Goal: Task Accomplishment & Management: Use online tool/utility

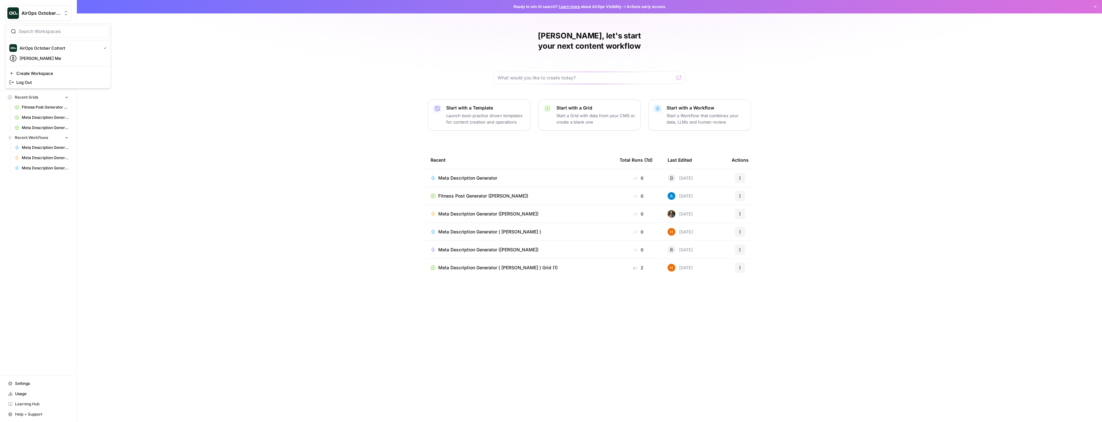
click at [53, 13] on span "AirOps October Cohort" at bounding box center [40, 13] width 39 height 6
click at [50, 47] on span "AirOps October Cohort" at bounding box center [59, 48] width 79 height 6
click at [27, 82] on span "Your Data" at bounding box center [41, 82] width 53 height 6
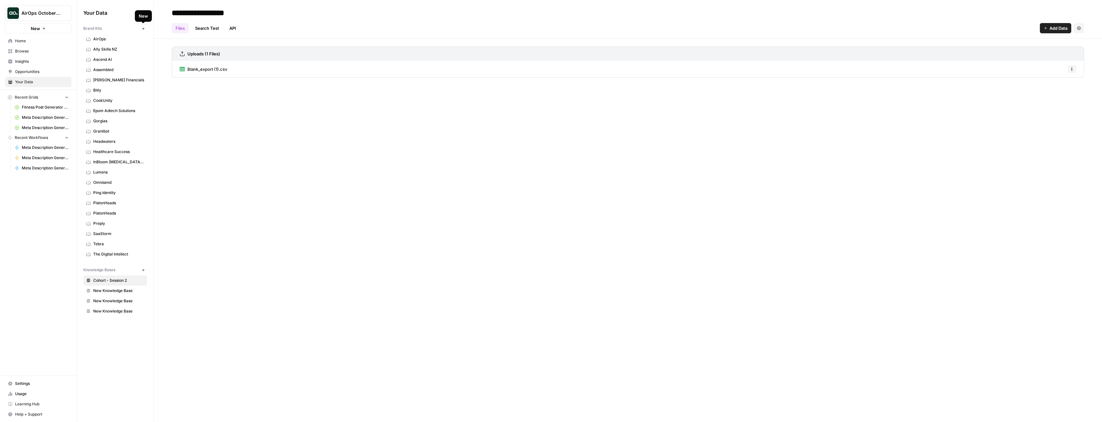
click at [143, 28] on icon "button" at bounding box center [144, 29] width 4 height 4
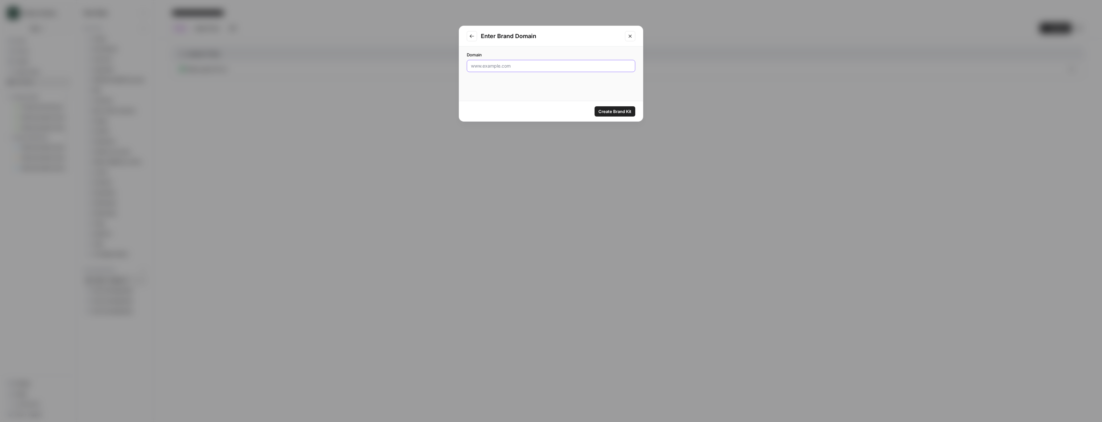
click at [520, 68] on input "Domain" at bounding box center [551, 66] width 160 height 6
type input "www.rubenlozano.me"
click at [615, 111] on span "Create Brand Kit" at bounding box center [614, 111] width 33 height 6
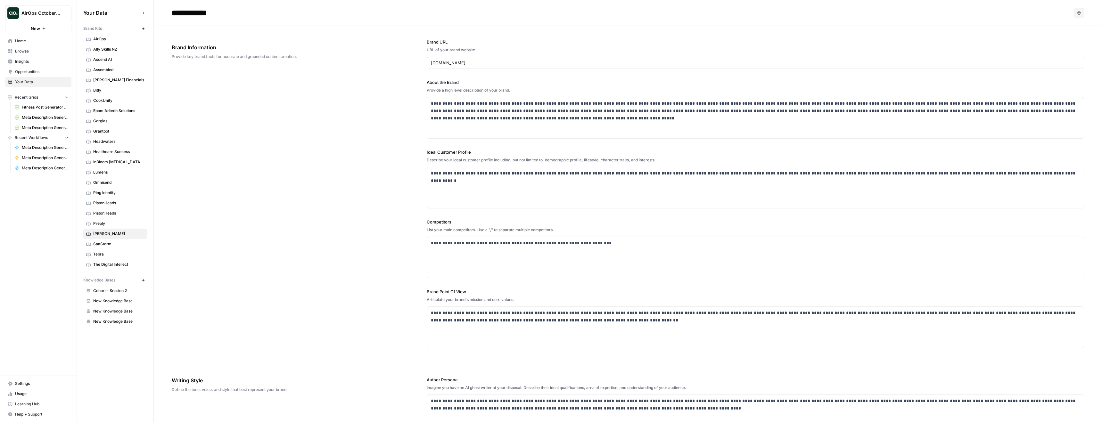
click at [1079, 10] on button "Options" at bounding box center [1079, 13] width 10 height 10
click at [961, 20] on header "**********" at bounding box center [628, 13] width 948 height 26
click at [637, 259] on div "**********" at bounding box center [755, 257] width 657 height 41
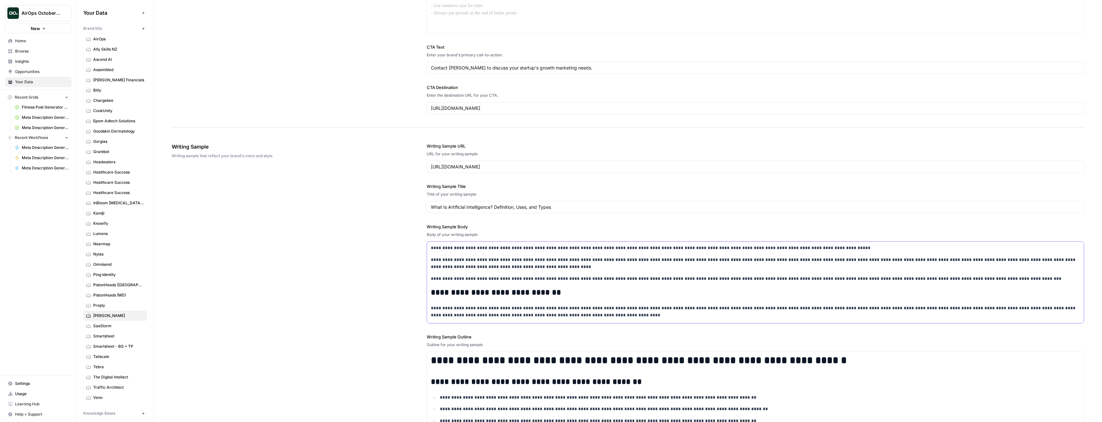
click at [496, 292] on h2 "**********" at bounding box center [755, 292] width 649 height 9
click at [543, 291] on h2 "**********" at bounding box center [755, 292] width 649 height 9
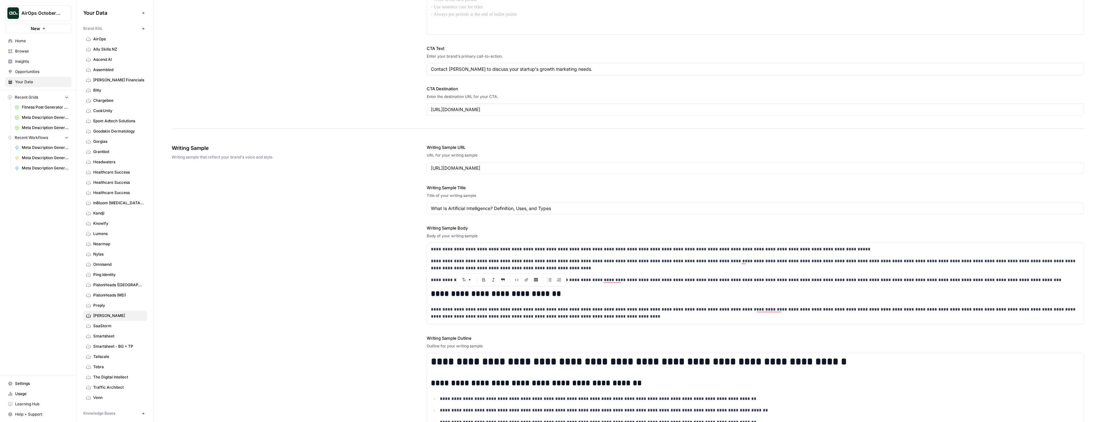
click at [467, 279] on button "Font style" at bounding box center [466, 280] width 15 height 8
click at [624, 295] on h2 "**********" at bounding box center [755, 294] width 649 height 9
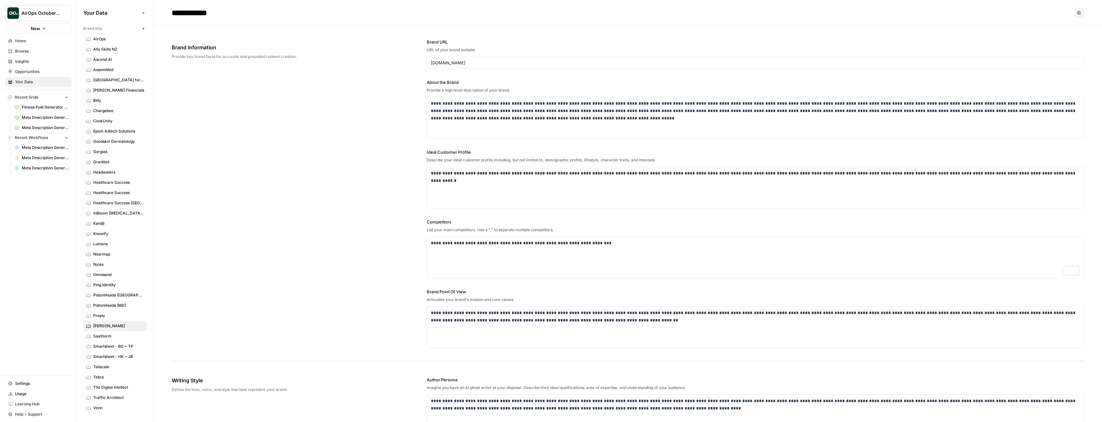
scroll to position [5, 0]
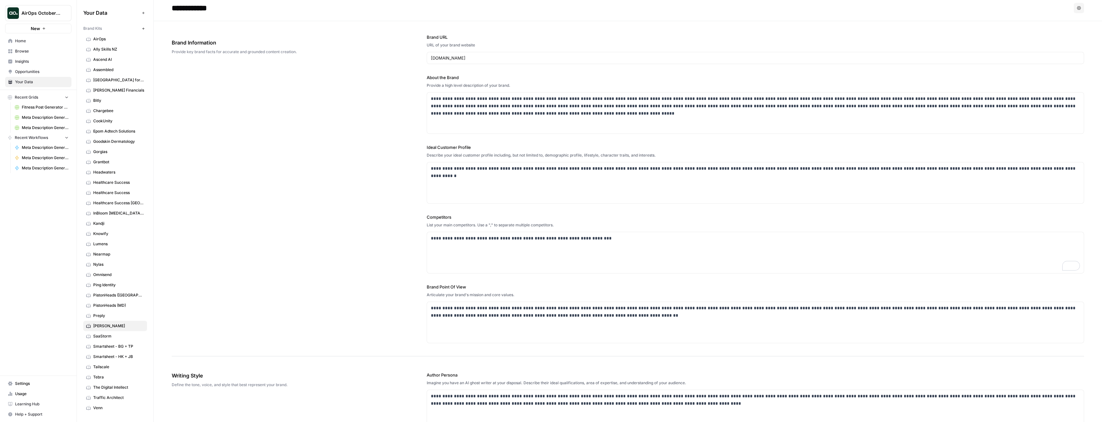
click at [228, 7] on input "**********" at bounding box center [220, 8] width 102 height 13
type input "**********"
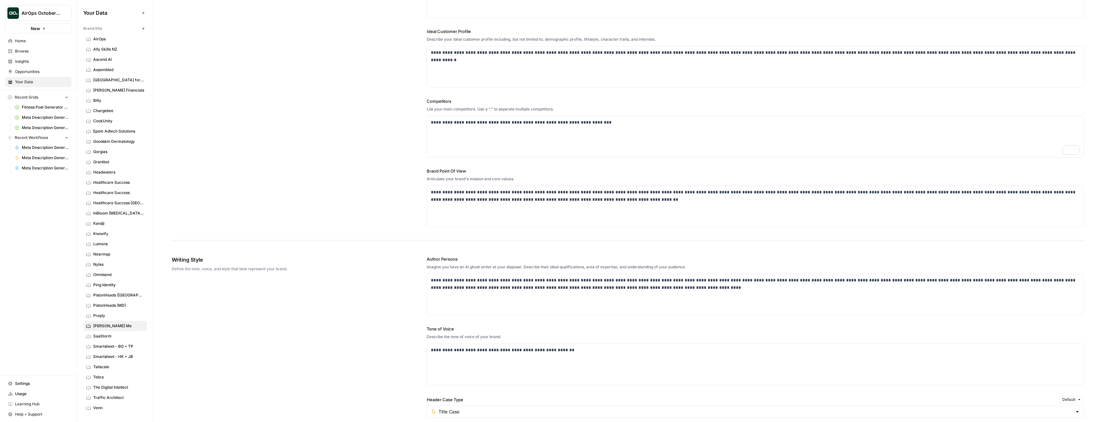
scroll to position [128, 0]
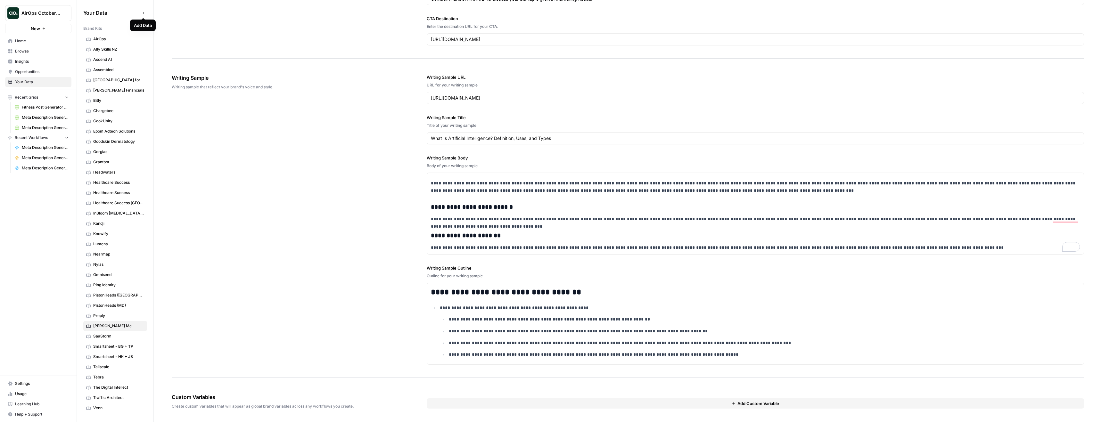
click at [143, 12] on icon "button" at bounding box center [143, 13] width 2 height 2
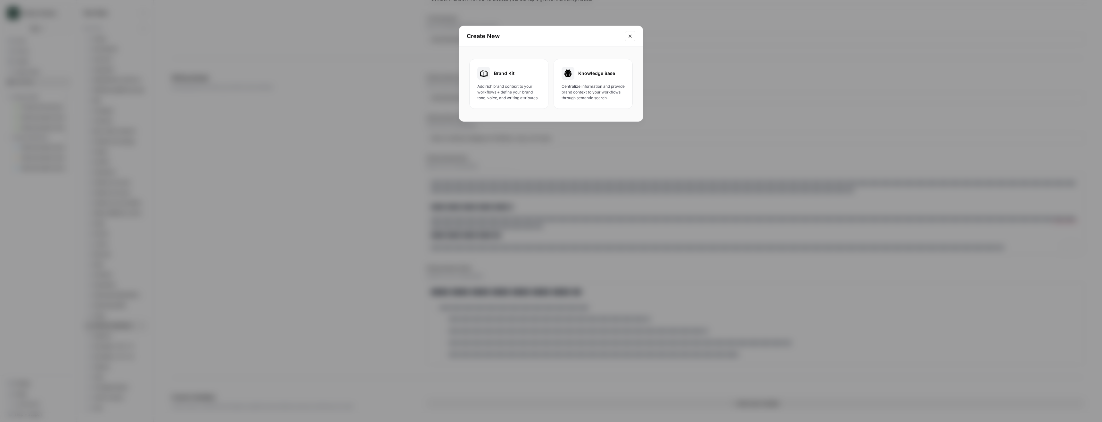
click at [629, 36] on icon "Close modal" at bounding box center [629, 36] width 5 height 5
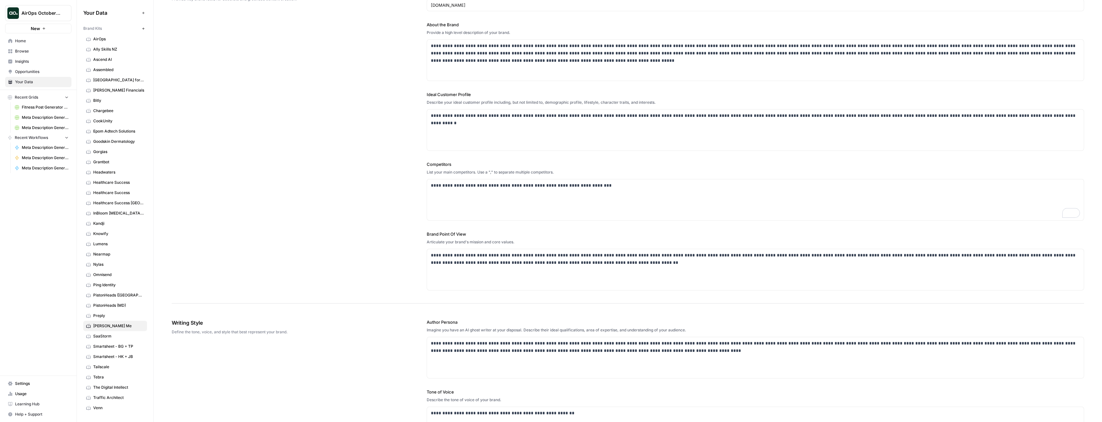
scroll to position [0, 0]
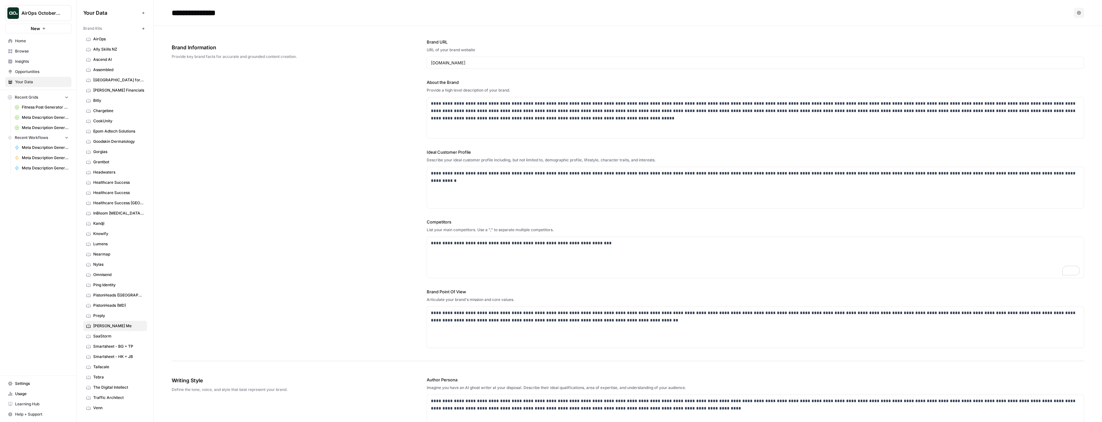
click at [143, 29] on icon "button" at bounding box center [143, 28] width 2 height 2
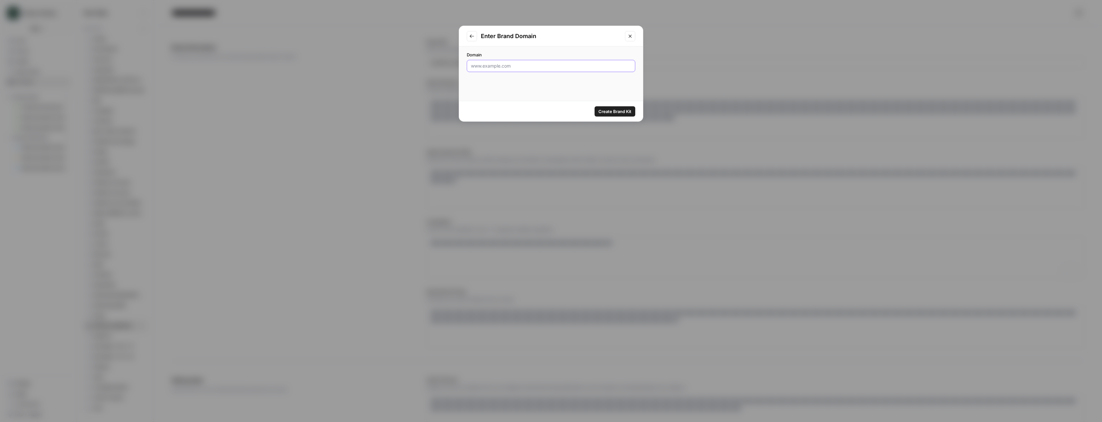
click at [540, 65] on input "Domain" at bounding box center [551, 66] width 160 height 6
type input "www.lyssna.com"
click at [622, 111] on span "Create Brand Kit" at bounding box center [614, 111] width 33 height 6
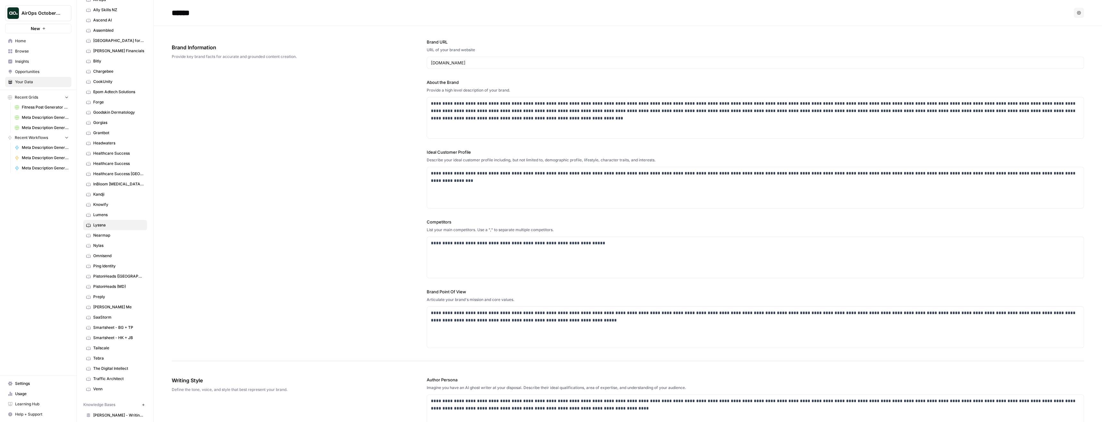
scroll to position [86, 0]
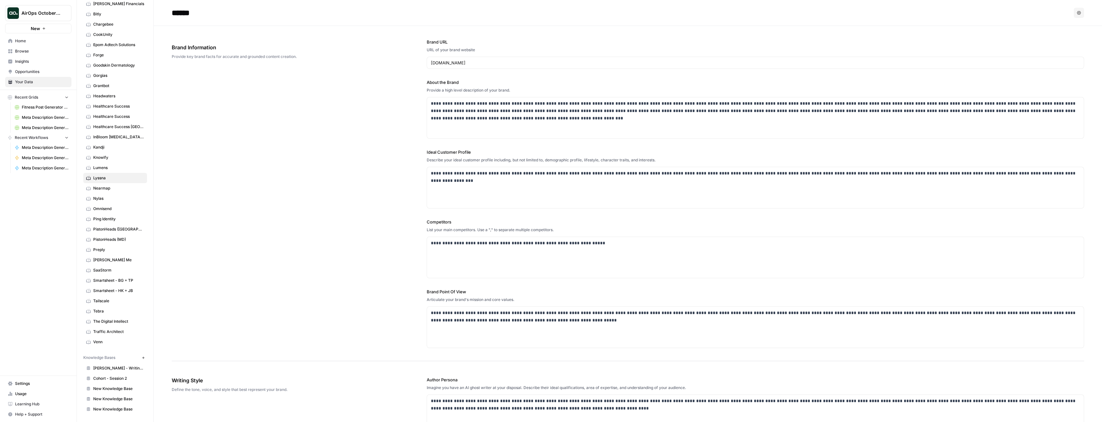
click at [104, 376] on span "Cohort - Session 2" at bounding box center [118, 379] width 51 height 6
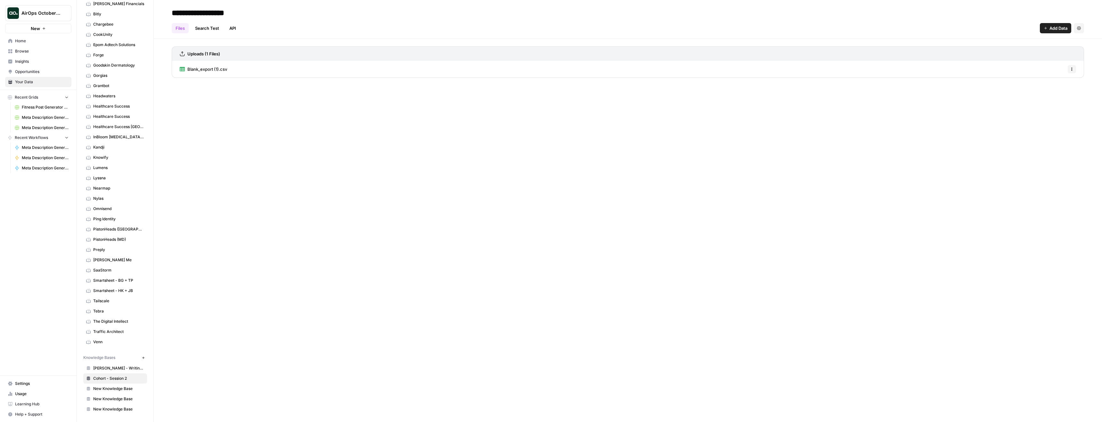
click at [228, 69] on div "Blank_export (1).csv Options" at bounding box center [628, 69] width 912 height 17
click at [221, 69] on span "Blank_export (1).csv" at bounding box center [207, 69] width 40 height 6
click at [260, 9] on link "View" at bounding box center [256, 10] width 10 height 10
click at [34, 97] on span "Recent Grids" at bounding box center [26, 97] width 23 height 6
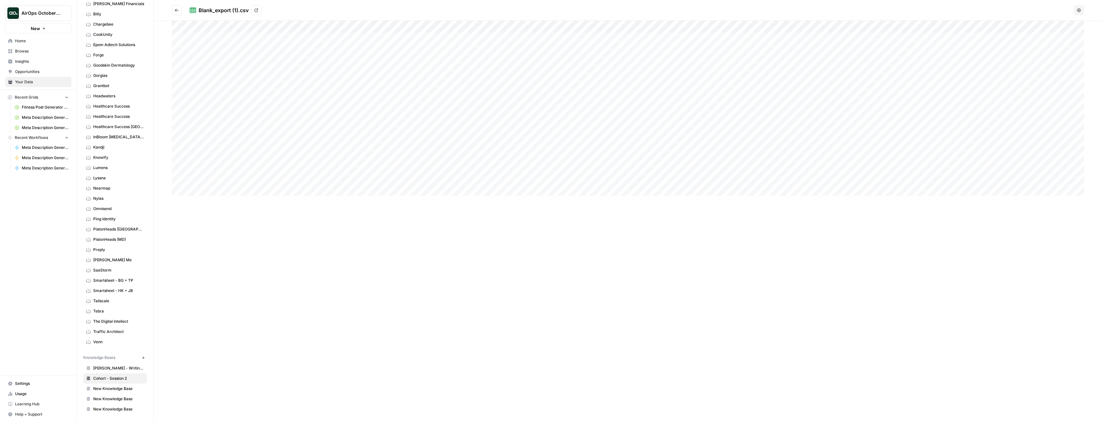
click at [31, 44] on span "Home" at bounding box center [41, 41] width 53 height 6
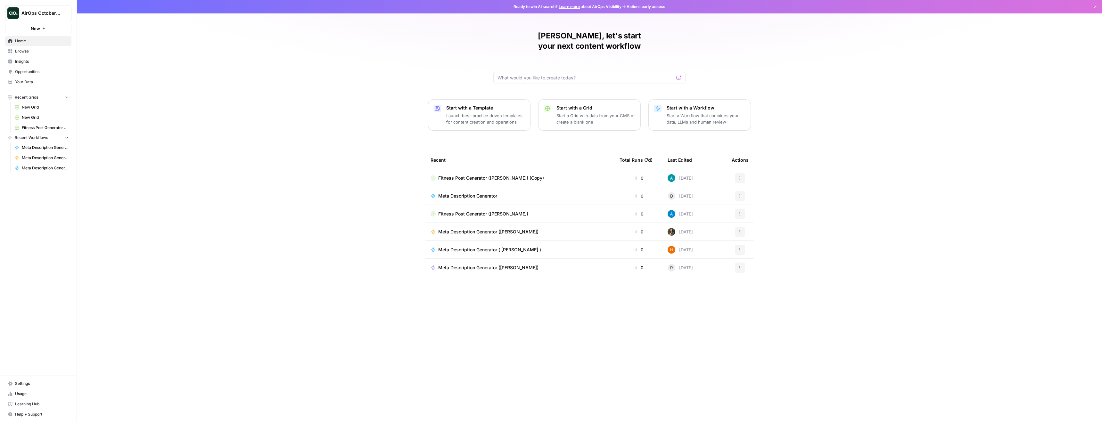
click at [35, 52] on span "Browse" at bounding box center [41, 51] width 53 height 6
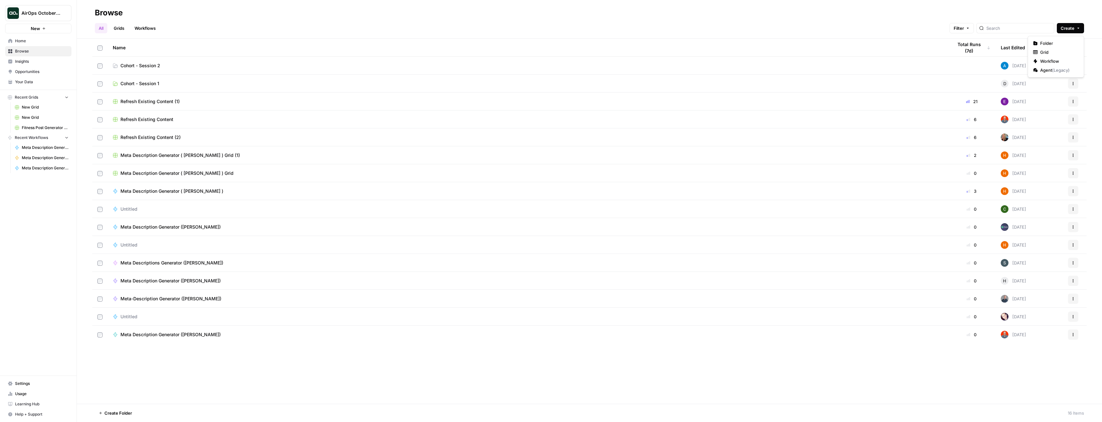
click at [1076, 28] on icon "button" at bounding box center [1078, 28] width 4 height 4
click at [1048, 51] on span "Grid" at bounding box center [1058, 52] width 36 height 6
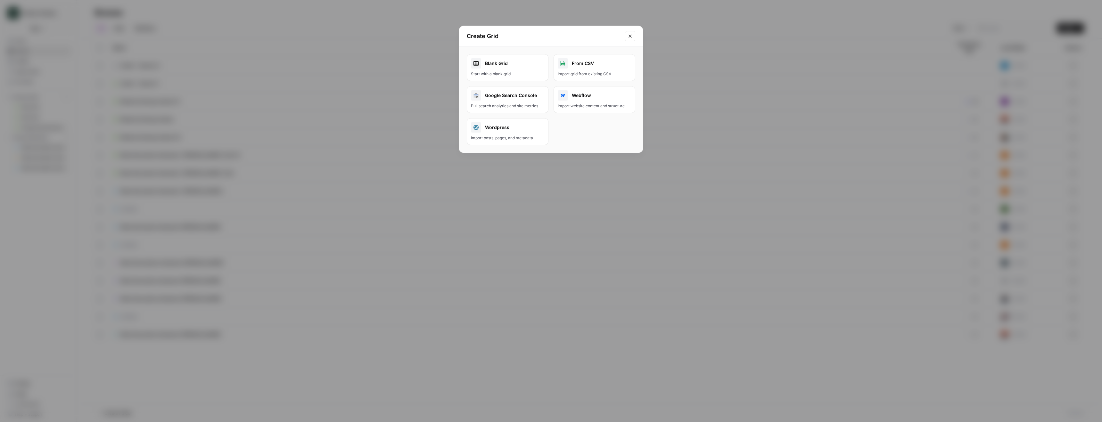
click at [589, 67] on div "From CSV" at bounding box center [594, 63] width 73 height 10
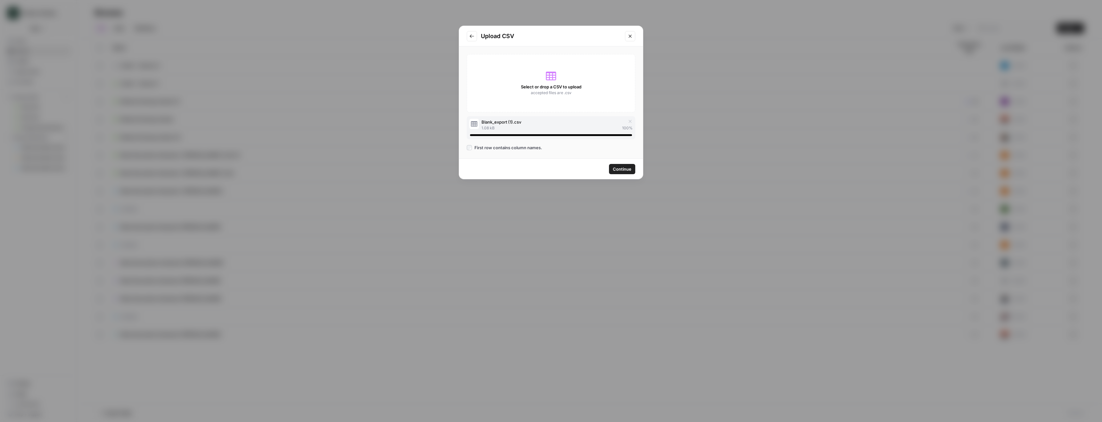
click at [621, 169] on span "Continue" at bounding box center [622, 169] width 19 height 6
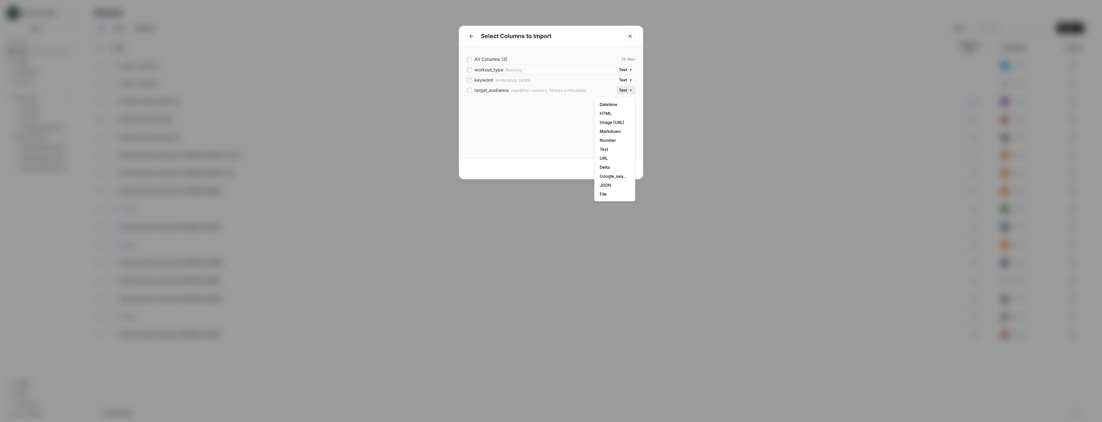
click at [631, 87] on button "Text" at bounding box center [625, 90] width 19 height 8
click at [568, 125] on div "All Columns (3) 50 Max workout_type Running Text keyword endurance cardio Text …" at bounding box center [551, 102] width 184 height 112
click at [621, 167] on div "Continue" at bounding box center [622, 169] width 19 height 6
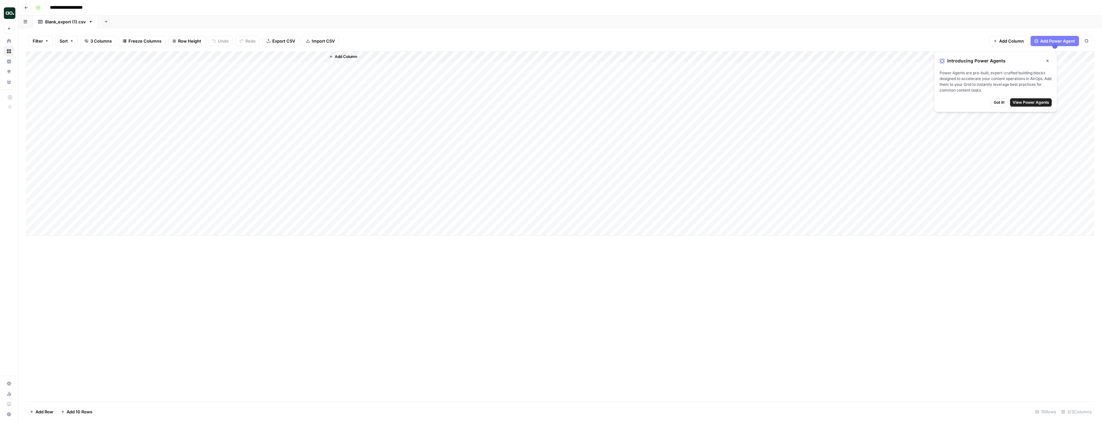
click at [63, 6] on input "**********" at bounding box center [72, 8] width 50 height 10
type input "**********"
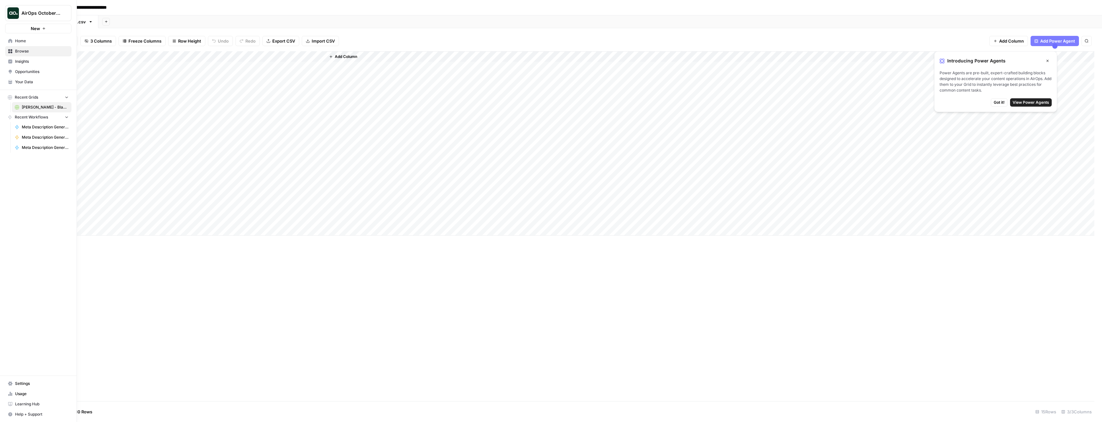
click at [24, 42] on span "Home" at bounding box center [41, 41] width 53 height 6
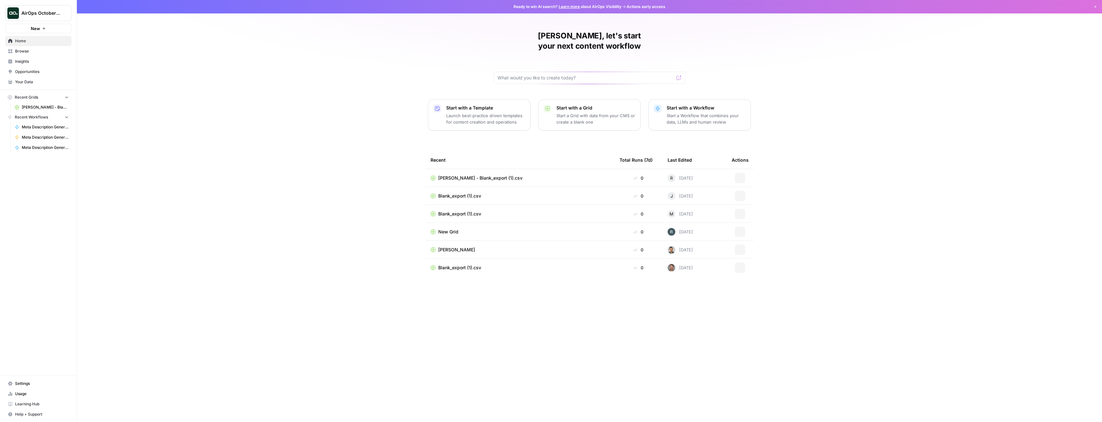
click at [23, 49] on span "Browse" at bounding box center [41, 51] width 53 height 6
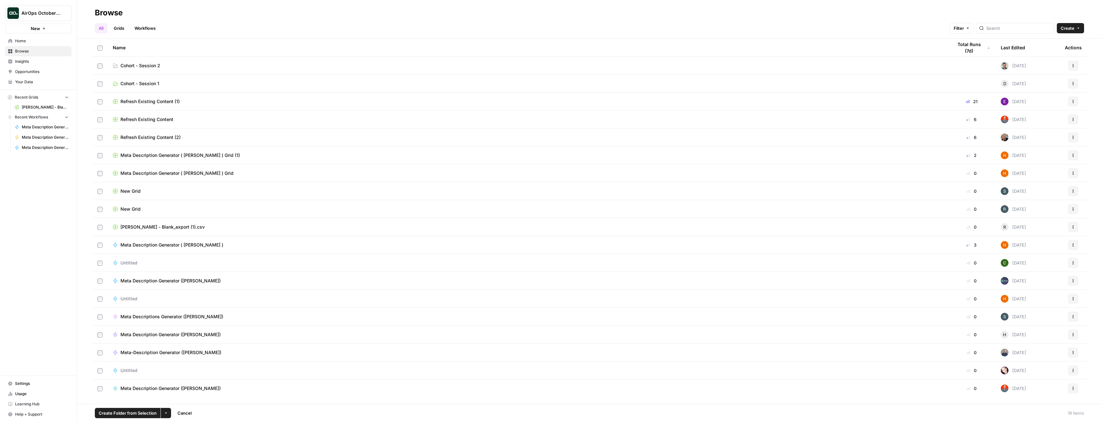
click at [1073, 229] on button "Actions" at bounding box center [1073, 227] width 10 height 10
click at [1029, 266] on span "Move To" at bounding box center [1044, 265] width 51 height 6
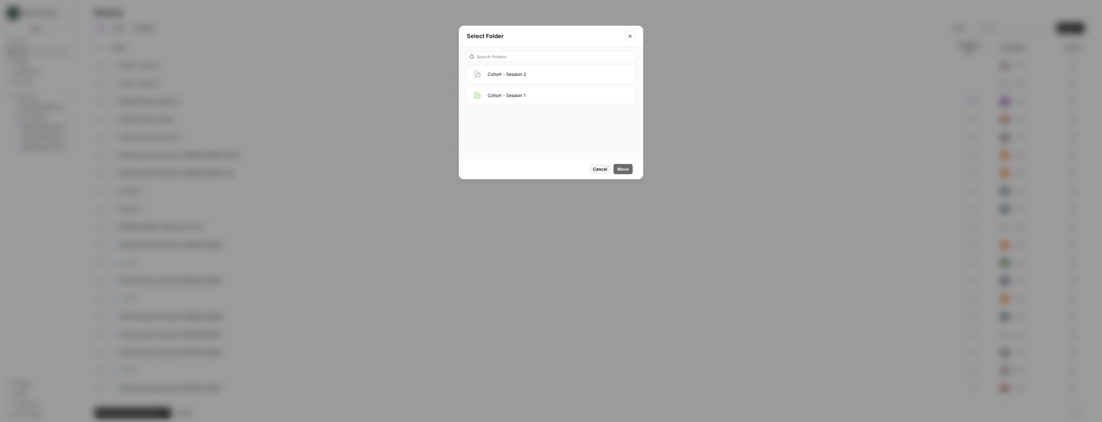
click at [517, 76] on button "Cohort - Session 2" at bounding box center [551, 74] width 168 height 17
click at [618, 166] on span "Move" at bounding box center [623, 169] width 12 height 6
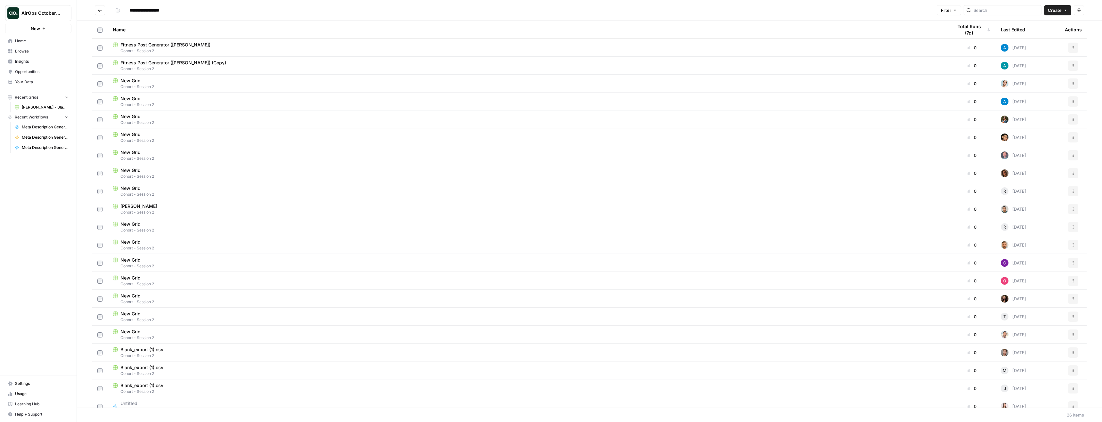
scroll to position [97, 0]
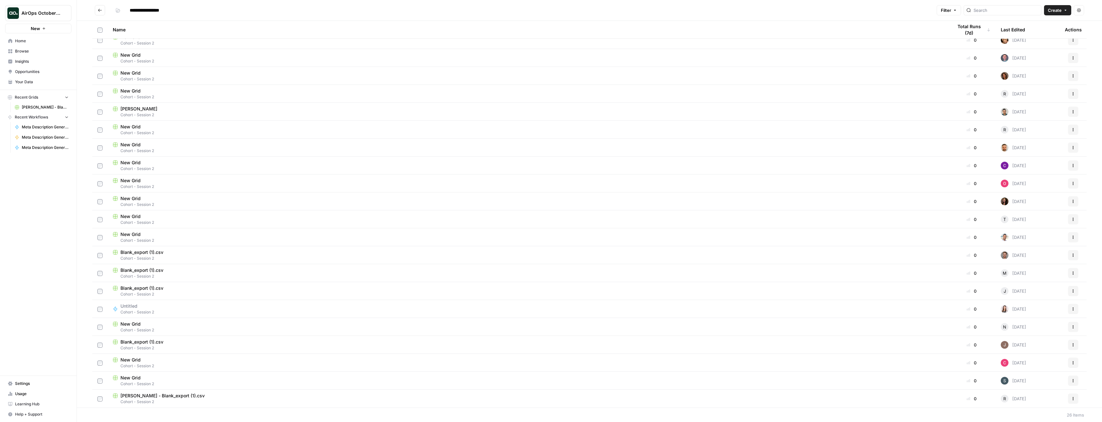
click at [170, 399] on span "Cohort - Session 2" at bounding box center [528, 402] width 830 height 6
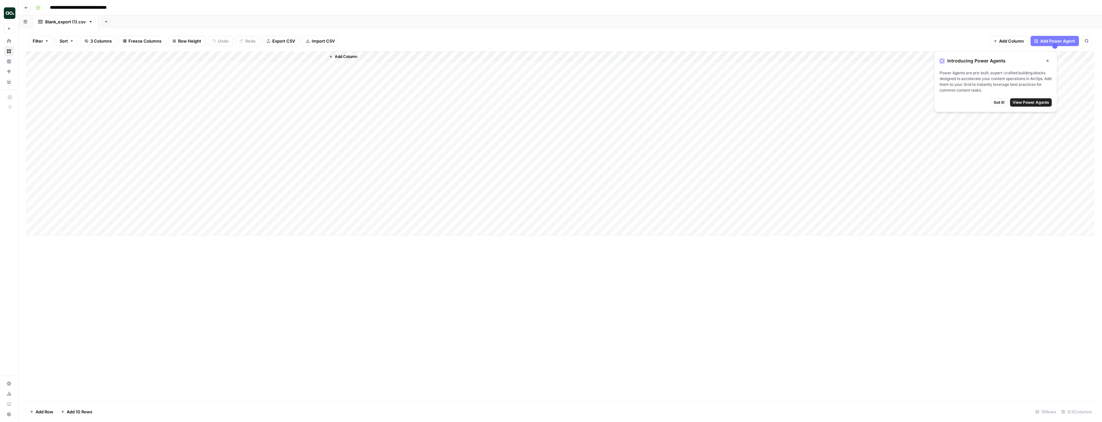
click at [347, 57] on span "Add Column" at bounding box center [346, 57] width 22 height 6
click at [1048, 60] on icon "button" at bounding box center [1047, 61] width 4 height 4
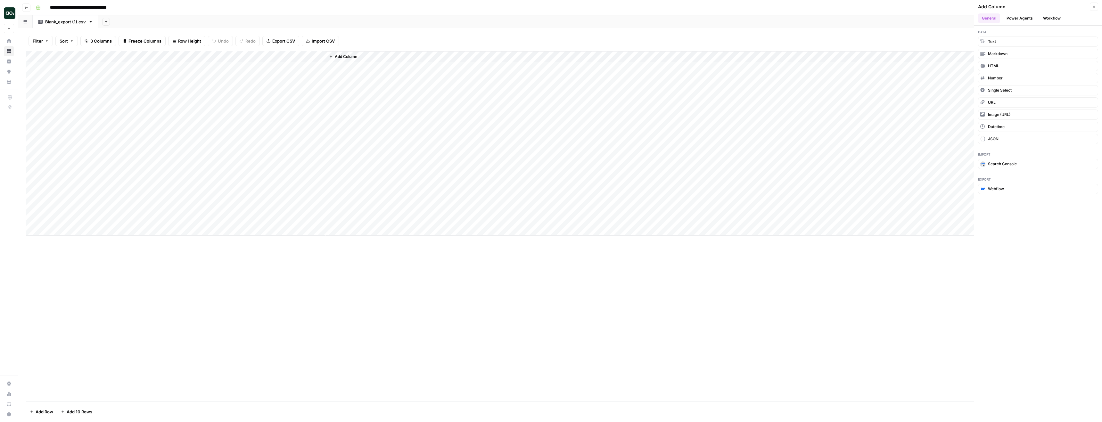
click at [1059, 16] on button "Workflow" at bounding box center [1051, 18] width 25 height 10
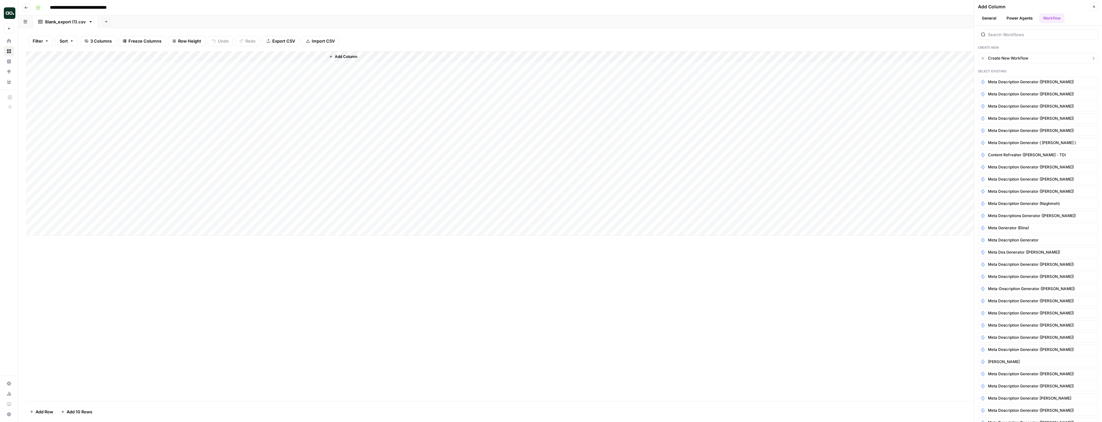
click at [1016, 58] on span "Create New Workflow" at bounding box center [1008, 58] width 40 height 6
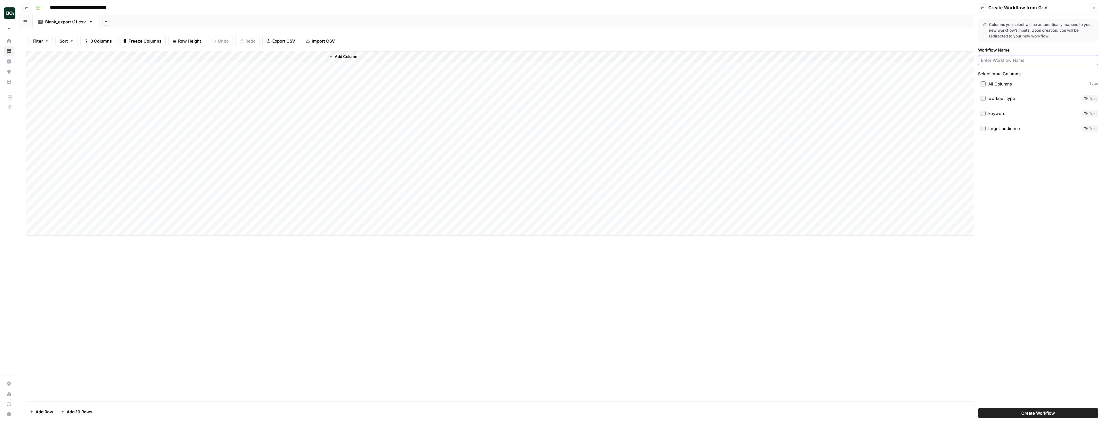
click at [1016, 58] on input "Workflow Name" at bounding box center [1038, 60] width 114 height 6
type input "[PERSON_NAME] - Fitness Post Generator"
click at [996, 86] on div "All Columns" at bounding box center [1000, 84] width 24 height 6
click at [1036, 414] on span "Create Workflow" at bounding box center [1038, 413] width 34 height 6
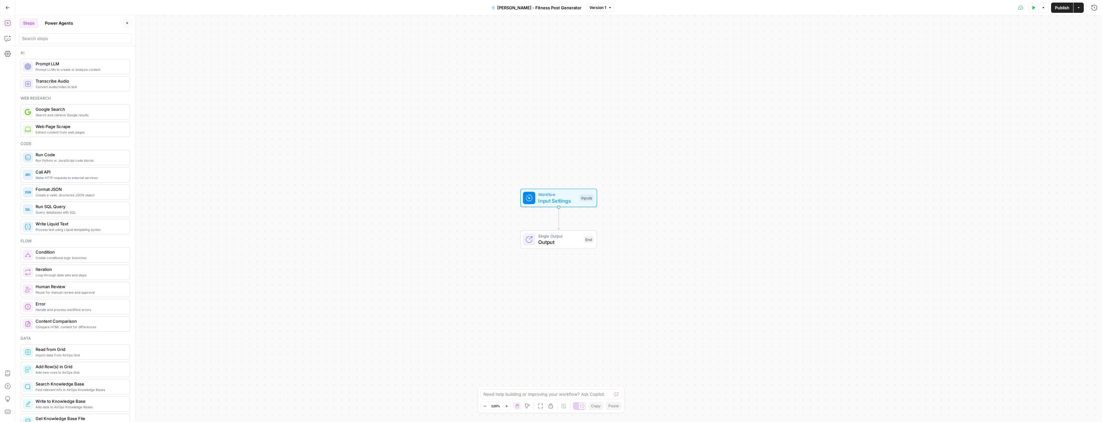
click at [554, 200] on span "Input Settings" at bounding box center [557, 201] width 38 height 8
click at [553, 200] on span "Input Settings" at bounding box center [558, 201] width 38 height 8
click at [1016, 118] on button "Add Field" at bounding box center [1032, 123] width 107 height 10
click at [994, 185] on label "Brand Kit" at bounding box center [1007, 188] width 58 height 29
type input "Brand Kit"
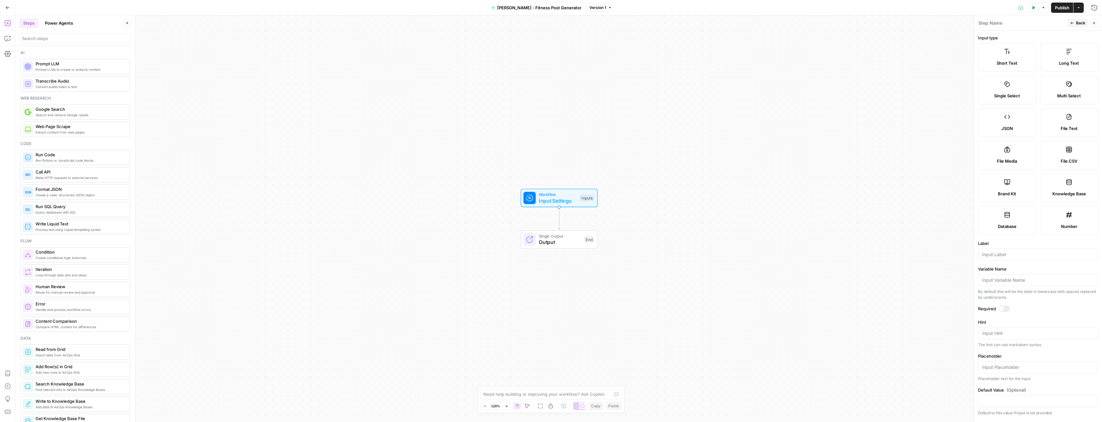
type input "brand_kit"
click at [1006, 309] on div at bounding box center [1004, 309] width 12 height 6
click at [1077, 23] on span "Back" at bounding box center [1080, 23] width 9 height 6
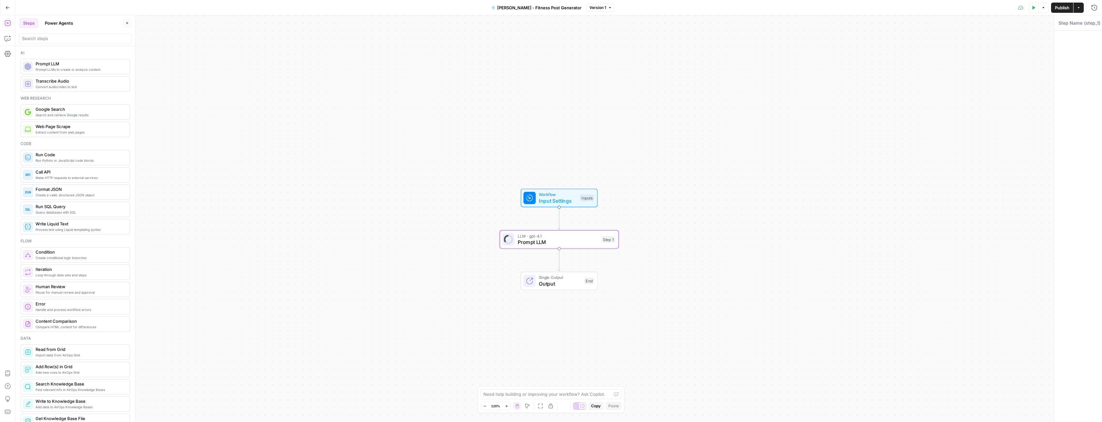
type textarea "Prompt LLM"
click at [58, 22] on button "Power Agents" at bounding box center [59, 23] width 36 height 10
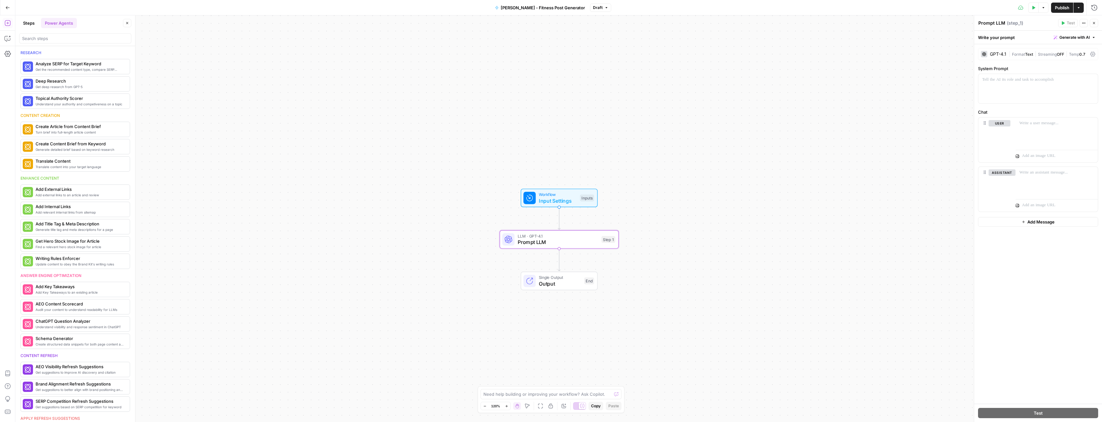
click at [32, 21] on button "Steps" at bounding box center [28, 23] width 19 height 10
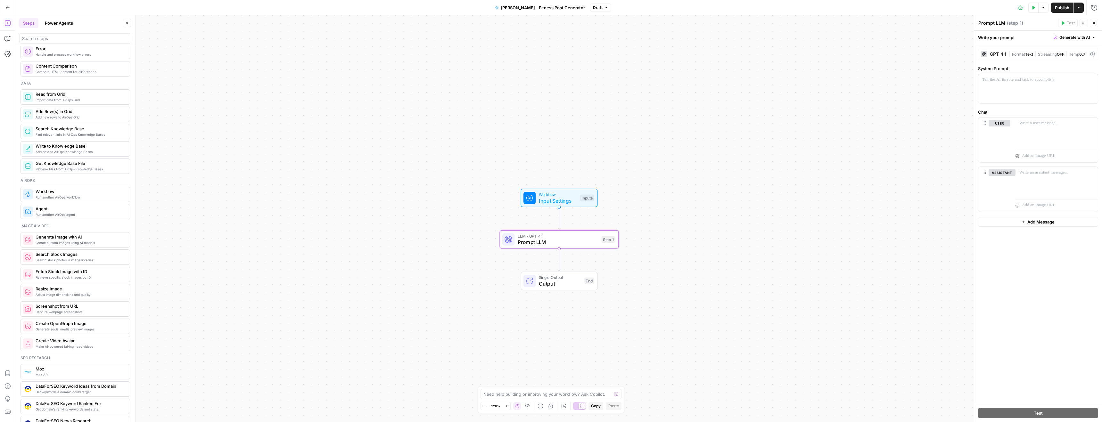
scroll to position [218, 0]
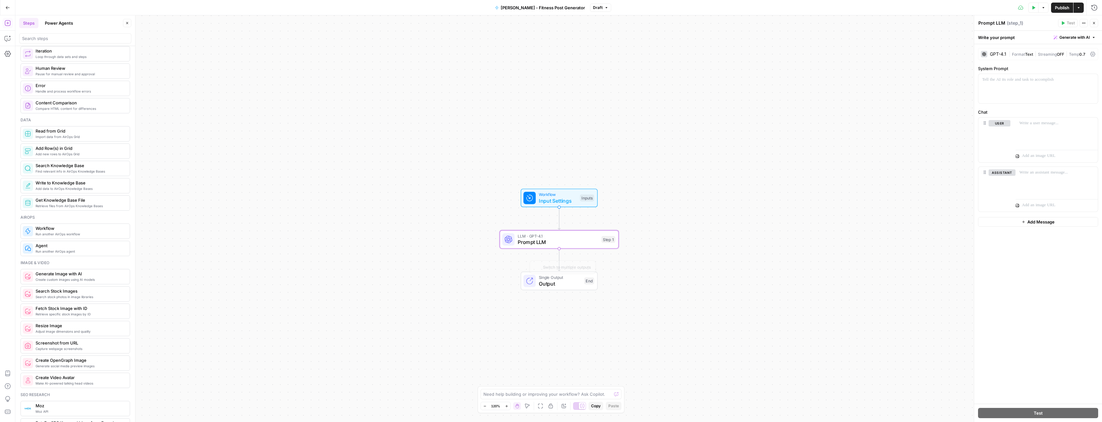
click at [550, 237] on span "LLM · GPT-4.1" at bounding box center [558, 236] width 81 height 6
click at [1082, 37] on span "Generate with AI" at bounding box center [1074, 38] width 30 height 6
click at [1053, 53] on span "Generate" at bounding box center [1065, 51] width 47 height 6
click at [985, 132] on div "To enrich screen reader interactions, please activate Accessibility in Grammarl…" at bounding box center [1018, 146] width 148 height 47
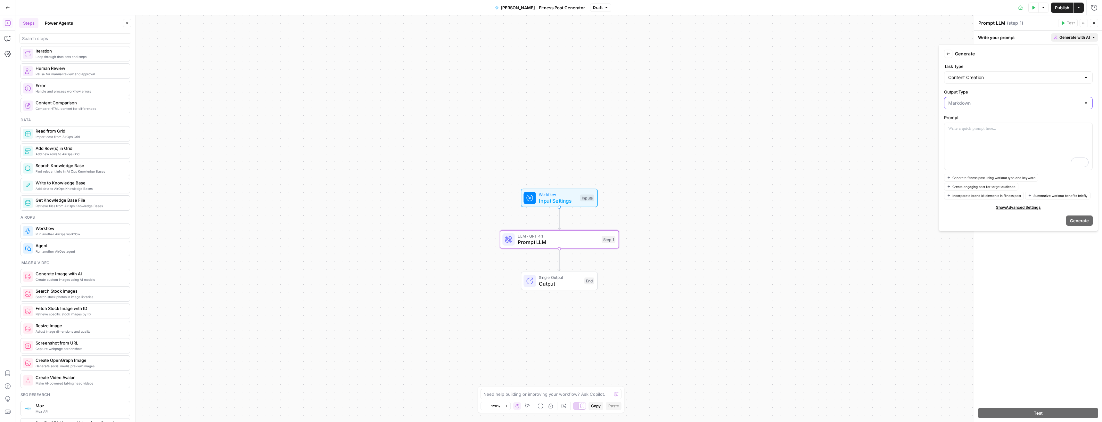
click at [1004, 102] on input "Output Type" at bounding box center [1014, 103] width 133 height 6
click at [1008, 102] on input "Output Type" at bounding box center [1014, 103] width 133 height 6
click at [1087, 102] on div at bounding box center [1085, 103] width 5 height 6
click at [956, 167] on div "To enrich screen reader interactions, please activate Accessibility in Grammarl…" at bounding box center [1018, 146] width 148 height 47
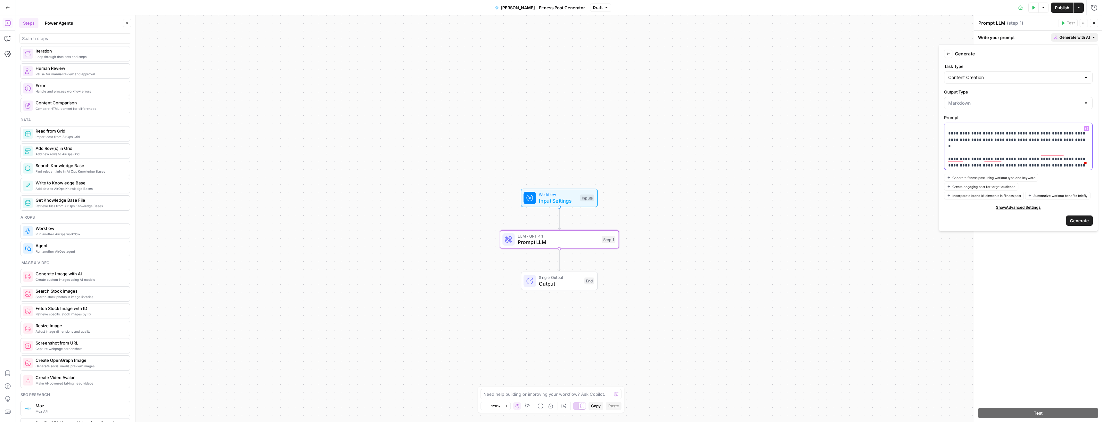
scroll to position [27, 0]
click at [1047, 140] on p "**********" at bounding box center [1018, 133] width 140 height 70
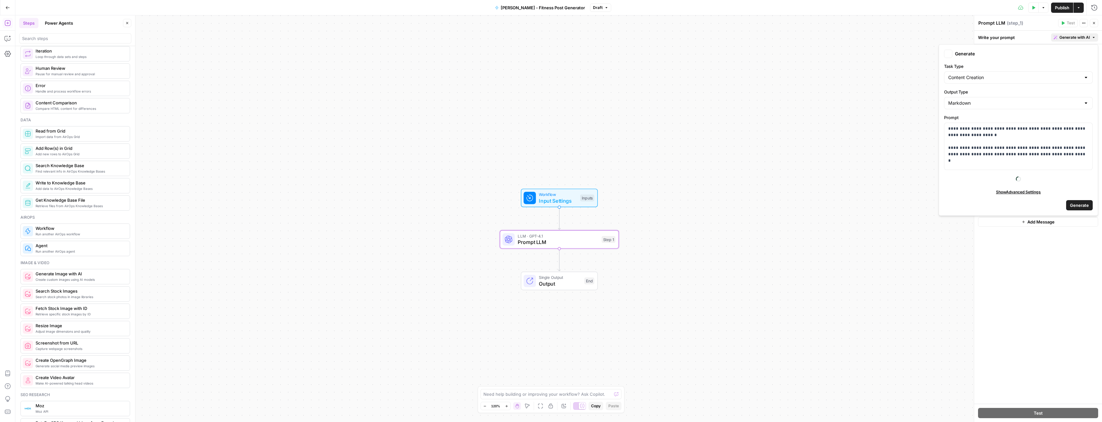
click at [1086, 37] on span "Generate with AI" at bounding box center [1074, 38] width 30 height 6
click at [1039, 156] on p "**********" at bounding box center [1018, 161] width 140 height 70
click at [1093, 37] on icon "button" at bounding box center [1094, 38] width 4 height 4
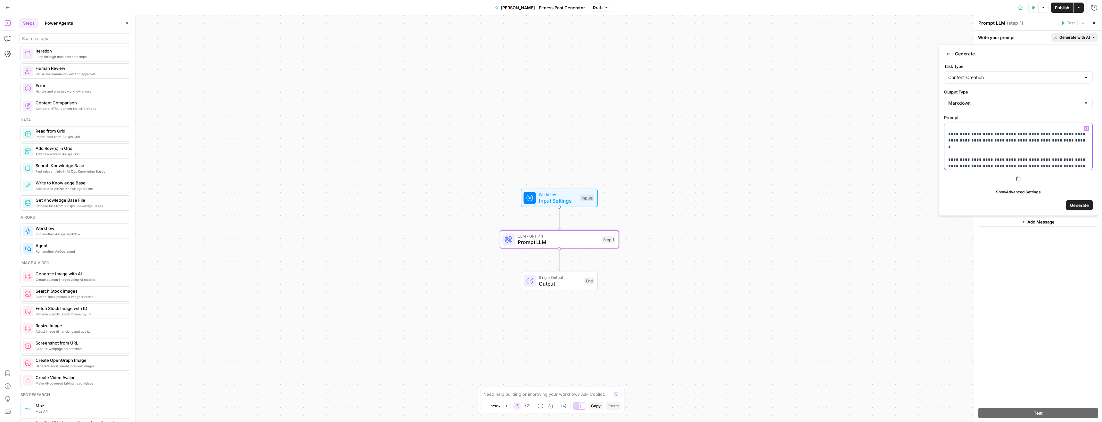
click at [1055, 151] on p "**********" at bounding box center [1018, 147] width 140 height 70
click at [988, 155] on p "**********" at bounding box center [1018, 147] width 140 height 70
click at [1088, 36] on span "Generate with AI" at bounding box center [1074, 38] width 30 height 6
click at [996, 153] on p "**********" at bounding box center [1018, 132] width 140 height 70
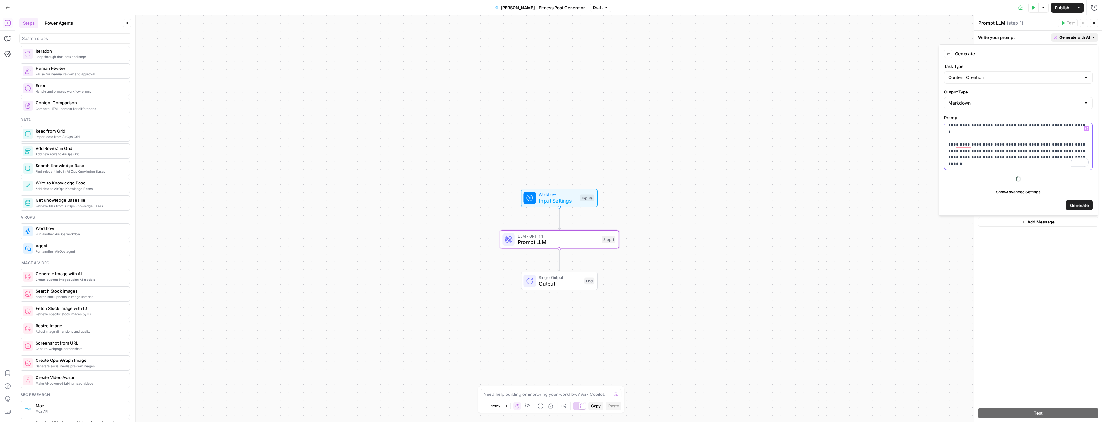
click at [994, 146] on p "**********" at bounding box center [1018, 132] width 140 height 70
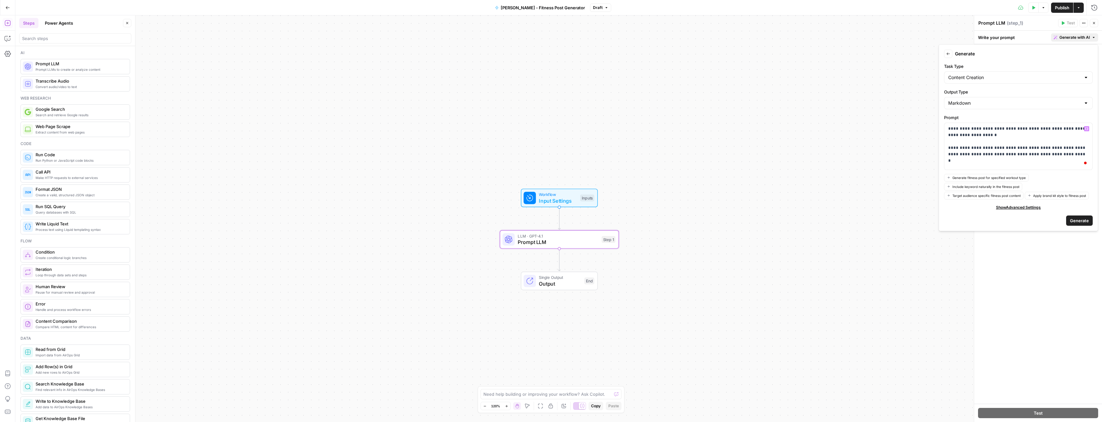
scroll to position [29, 0]
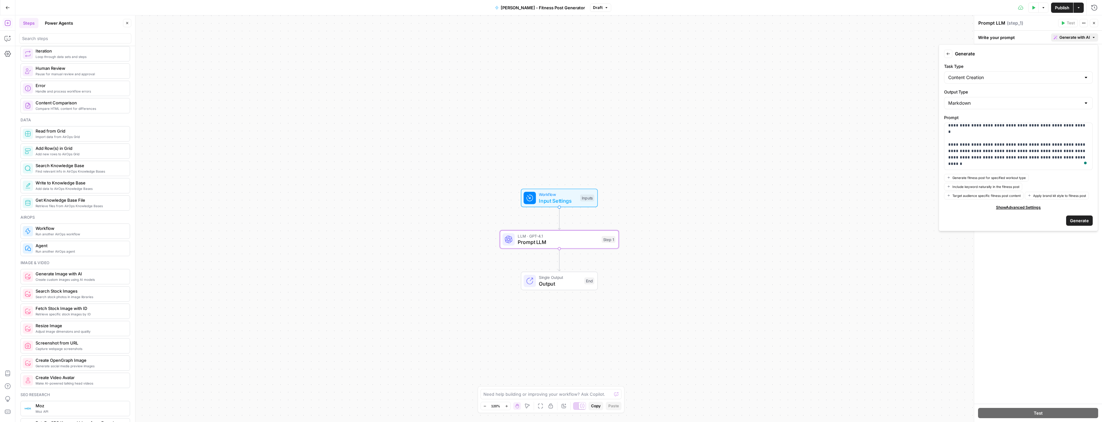
click at [1079, 220] on span "Generate" at bounding box center [1079, 220] width 19 height 6
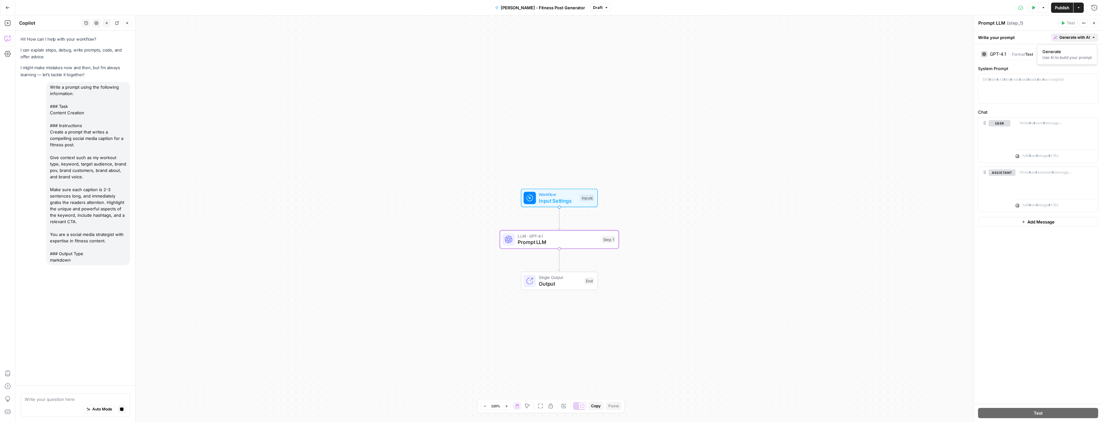
click at [1091, 37] on button "Generate with AI" at bounding box center [1074, 37] width 47 height 8
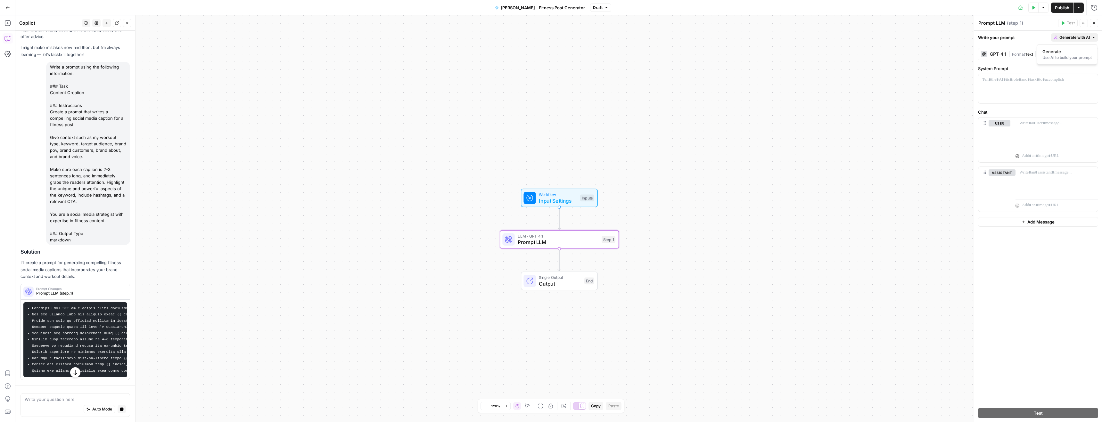
scroll to position [0, 0]
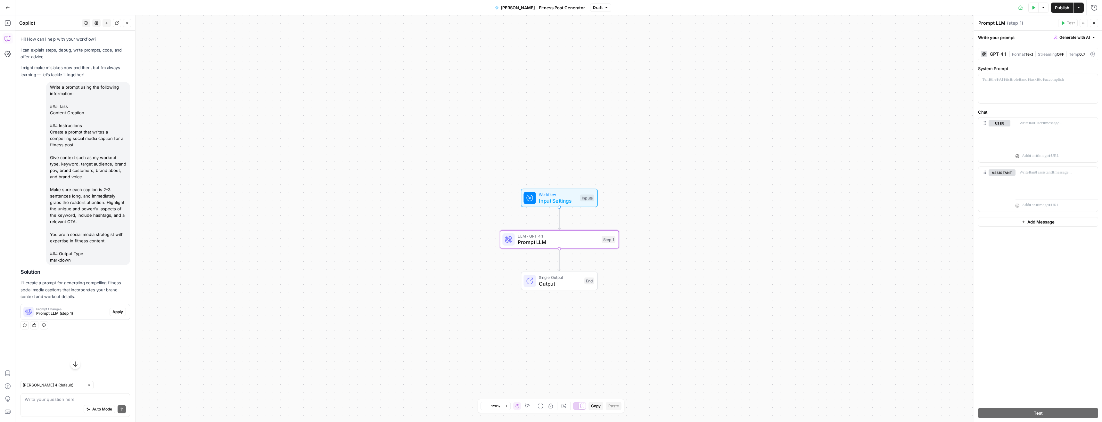
click at [76, 224] on div "Write a prompt using the following information: ### Task Content Creation ### I…" at bounding box center [88, 173] width 84 height 183
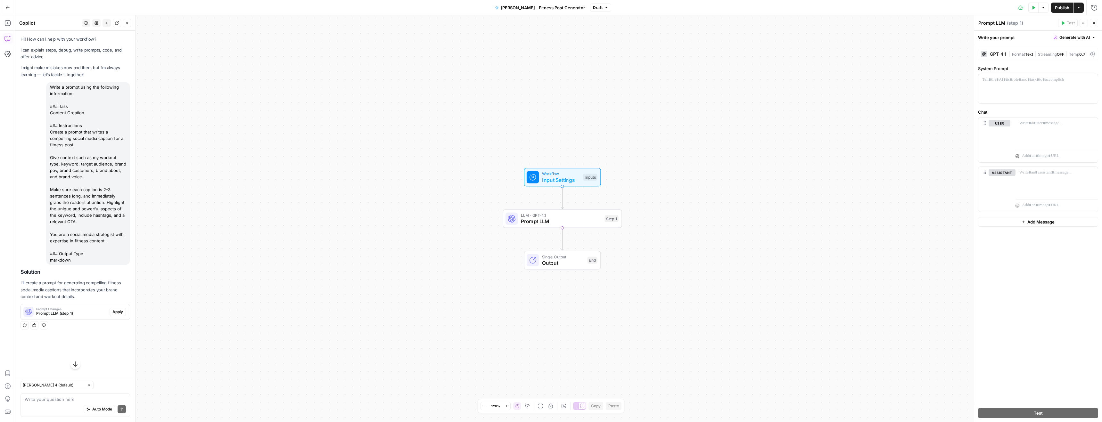
click at [35, 324] on icon "button" at bounding box center [34, 326] width 4 height 4
click at [94, 347] on div "Hi! How can I help with your workflow? I can explain steps, debug, write prompt…" at bounding box center [75, 204] width 120 height 346
click at [76, 367] on icon "button" at bounding box center [75, 364] width 6 height 6
drag, startPoint x: 78, startPoint y: 365, endPoint x: 89, endPoint y: 360, distance: 12.5
click at [78, 365] on icon "button" at bounding box center [75, 364] width 6 height 6
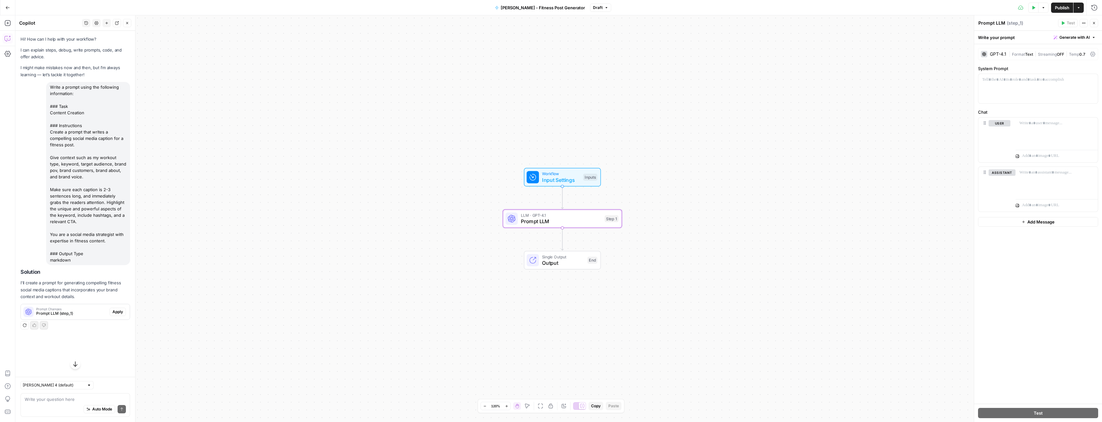
click at [93, 312] on span "Prompt LLM (step_1)" at bounding box center [71, 314] width 71 height 6
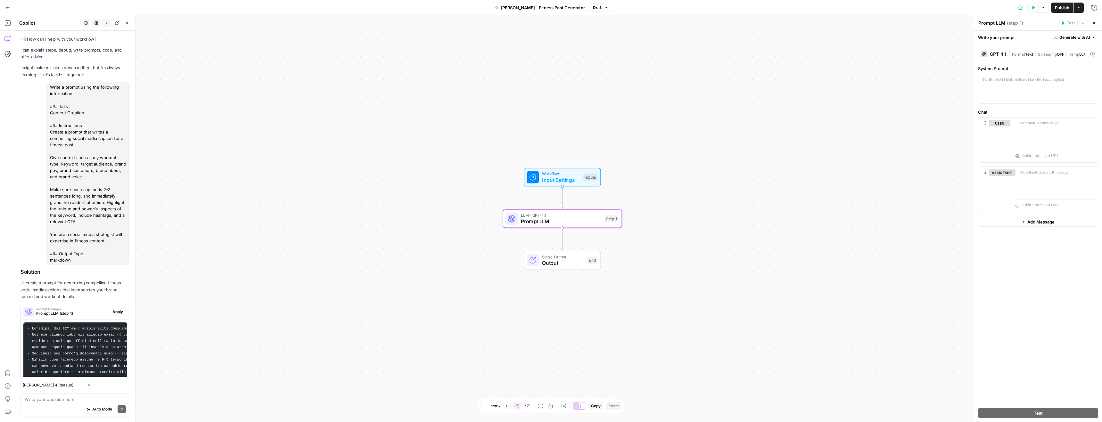
scroll to position [39, 0]
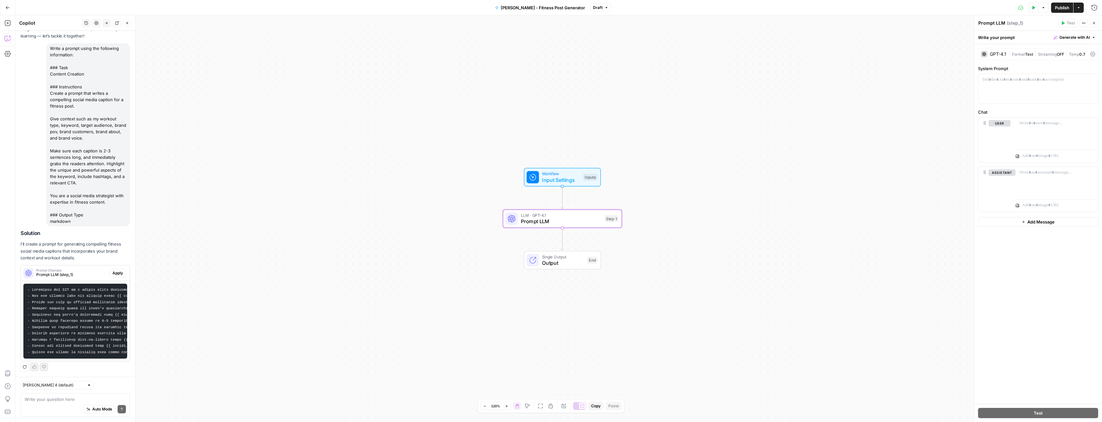
click at [118, 273] on span "Apply" at bounding box center [117, 273] width 11 height 6
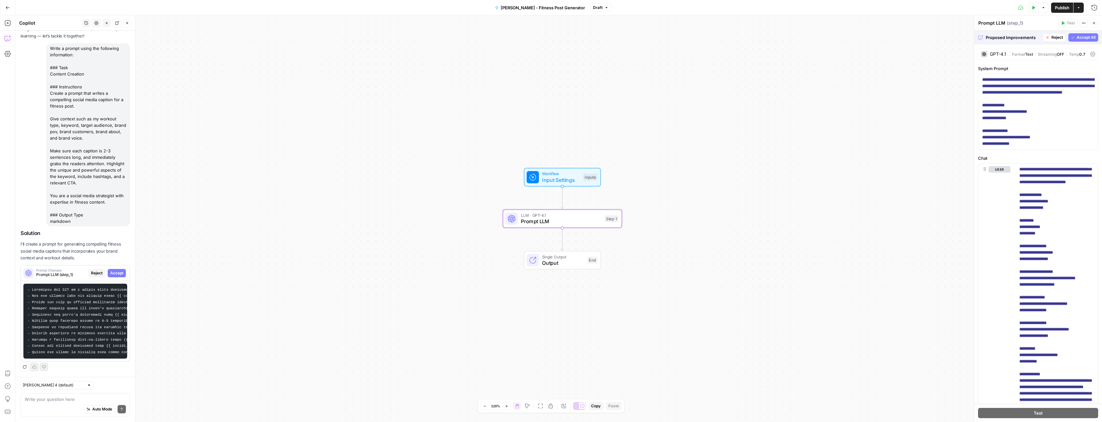
click at [117, 273] on span "Accept" at bounding box center [116, 273] width 13 height 6
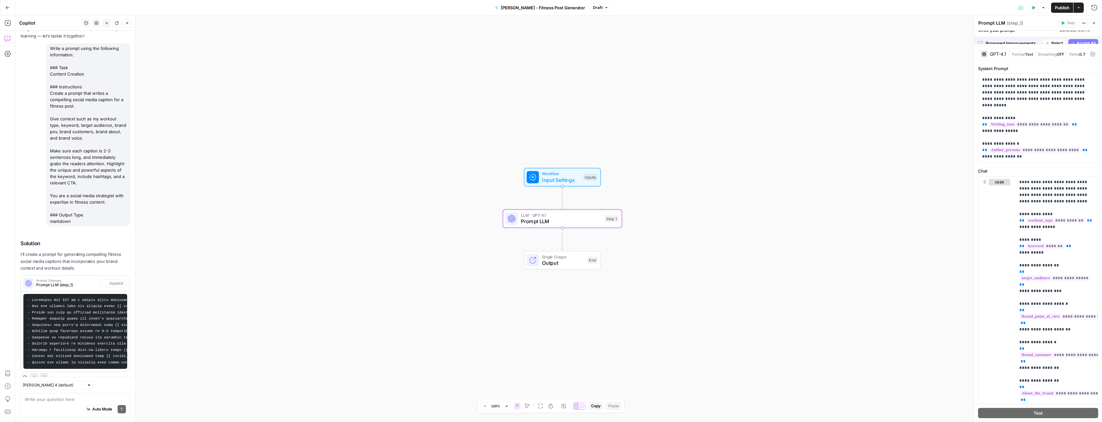
scroll to position [49, 0]
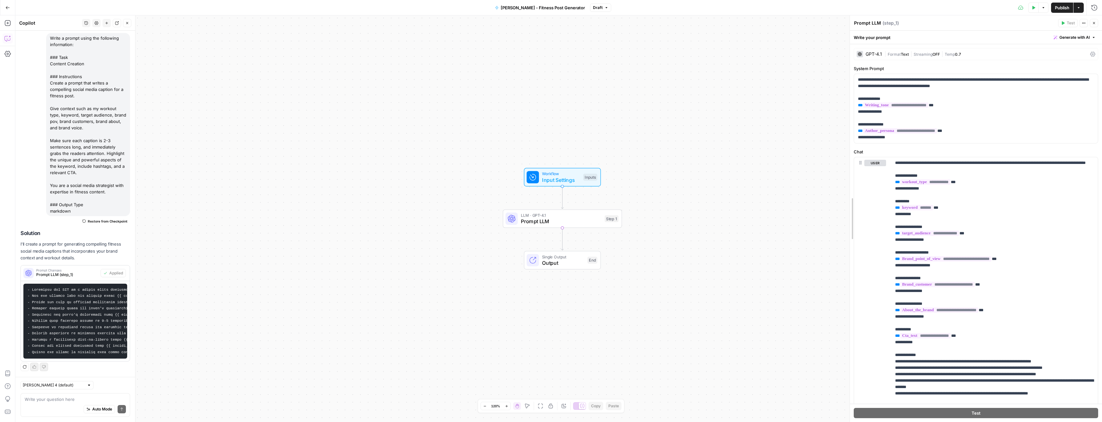
drag, startPoint x: 976, startPoint y: 191, endPoint x: 846, endPoint y: 192, distance: 130.0
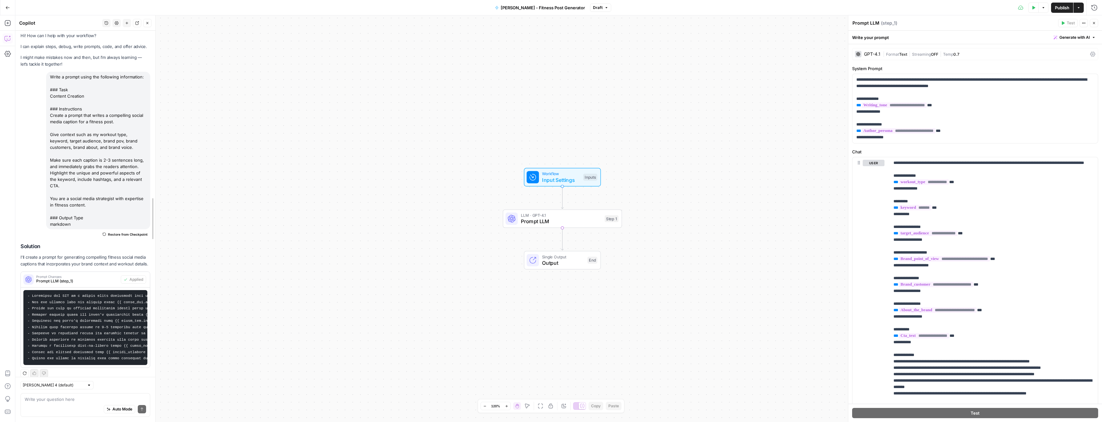
scroll to position [0, 0]
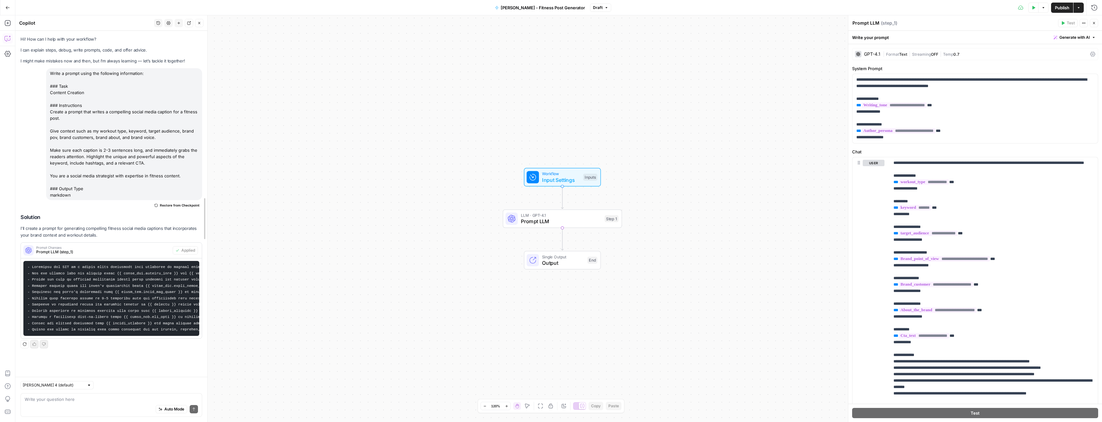
drag, startPoint x: 133, startPoint y: 184, endPoint x: 228, endPoint y: 183, distance: 95.1
click at [228, 183] on body "AirOps October Cohort New Home Browse Insights Opportunities Your Data Recent G…" at bounding box center [551, 211] width 1102 height 422
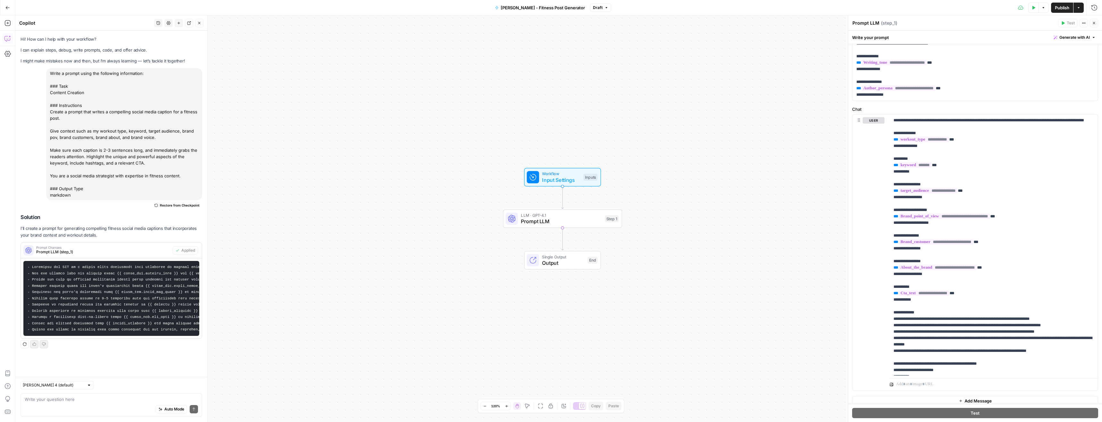
scroll to position [48, 0]
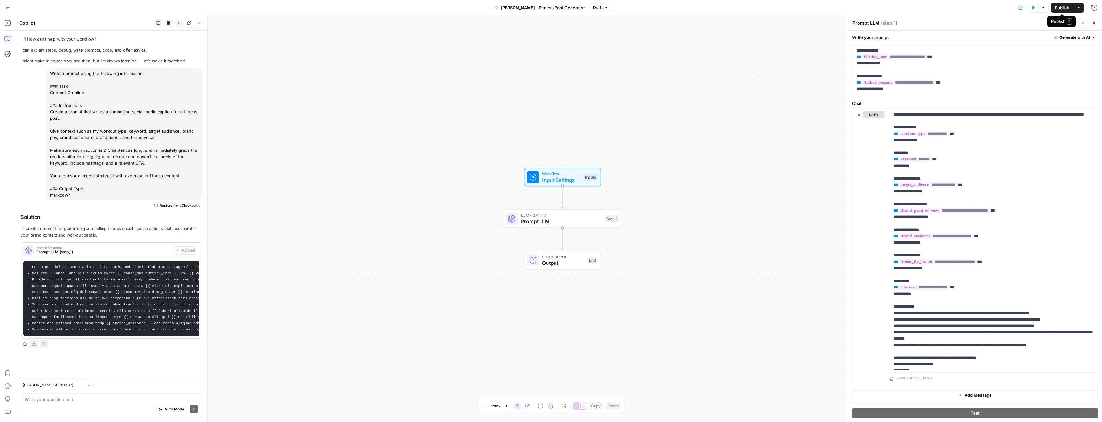
click at [1078, 6] on icon "button" at bounding box center [1079, 8] width 4 height 4
click at [598, 7] on span "Draft" at bounding box center [598, 8] width 10 height 6
click at [600, 6] on button "Draft" at bounding box center [600, 8] width 21 height 8
click at [1059, 9] on span "Publish" at bounding box center [1062, 7] width 14 height 6
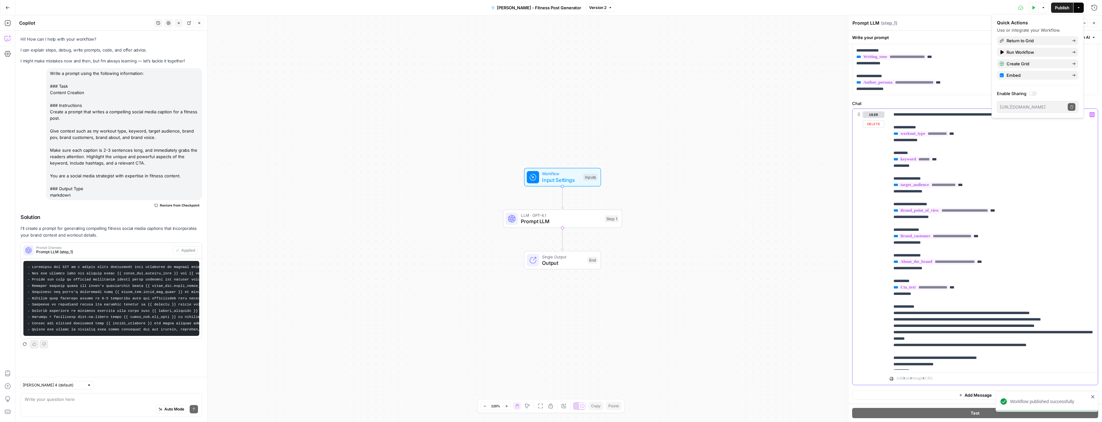
click at [1016, 188] on p "**********" at bounding box center [993, 248] width 201 height 275
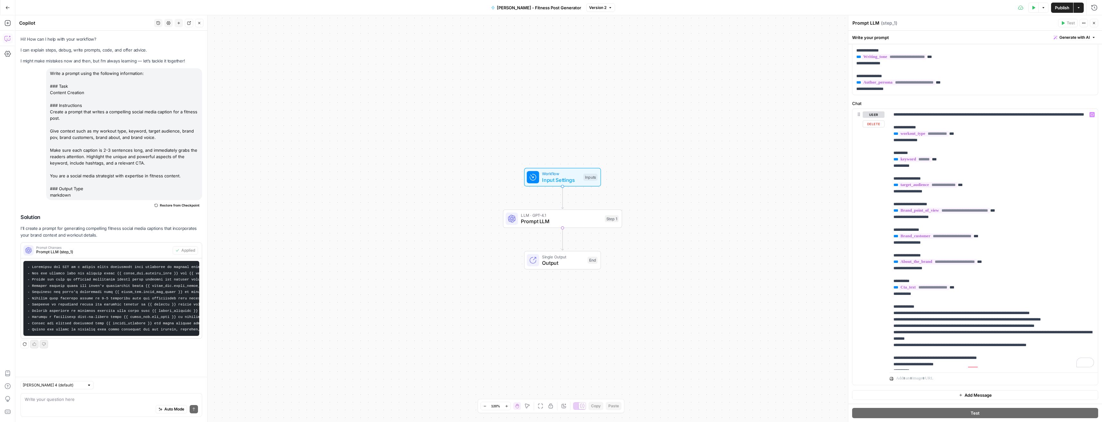
scroll to position [0, 0]
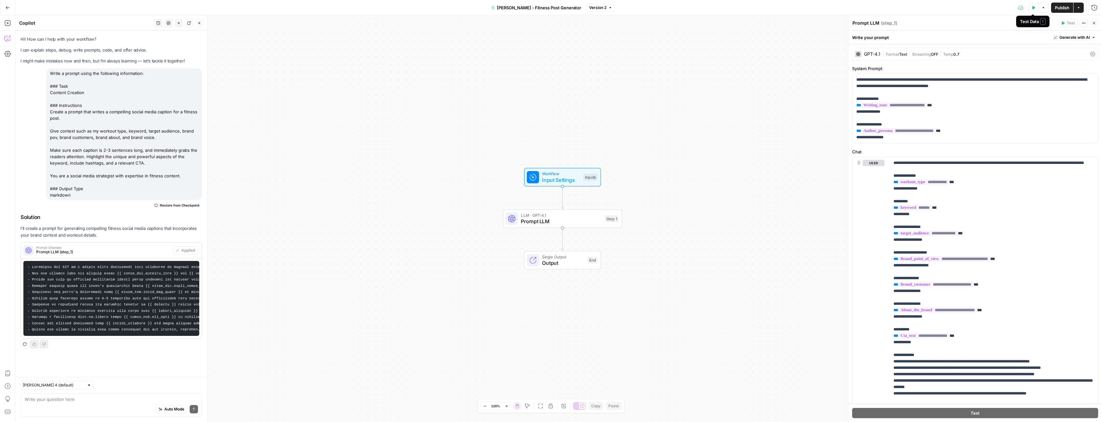
click at [1034, 6] on icon "button" at bounding box center [1033, 8] width 4 height 4
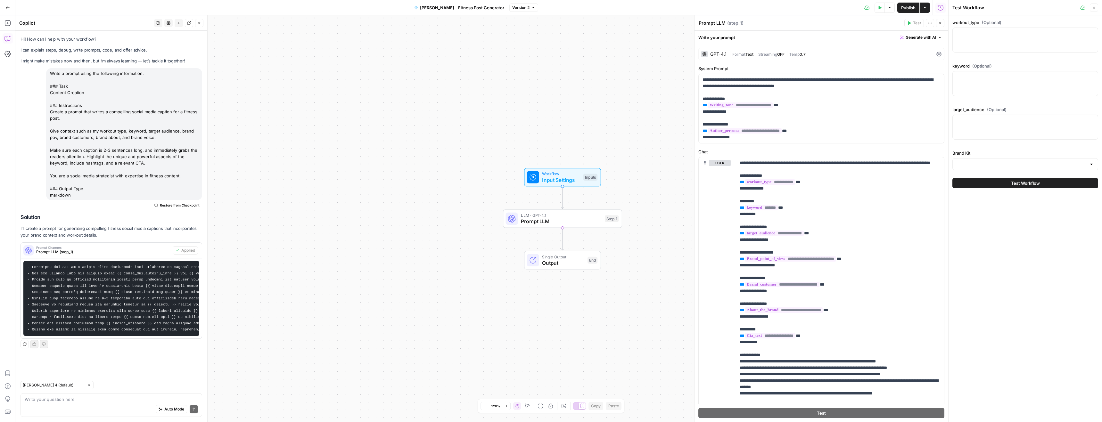
click at [996, 37] on div at bounding box center [1025, 40] width 146 height 25
type textarea "/"
click at [974, 164] on input "Brand Kit" at bounding box center [1021, 164] width 130 height 6
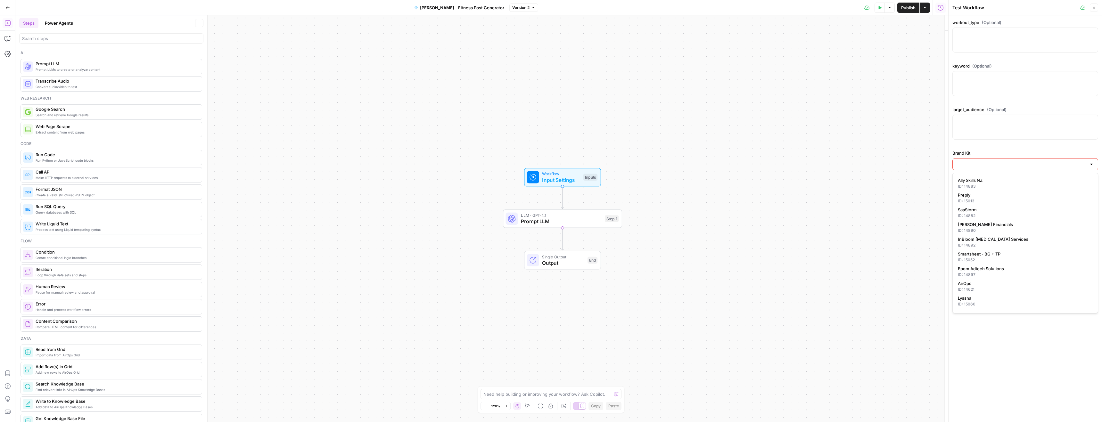
type textarea "Inputs"
click at [1024, 96] on div "keyword (Optional)" at bounding box center [1025, 81] width 146 height 36
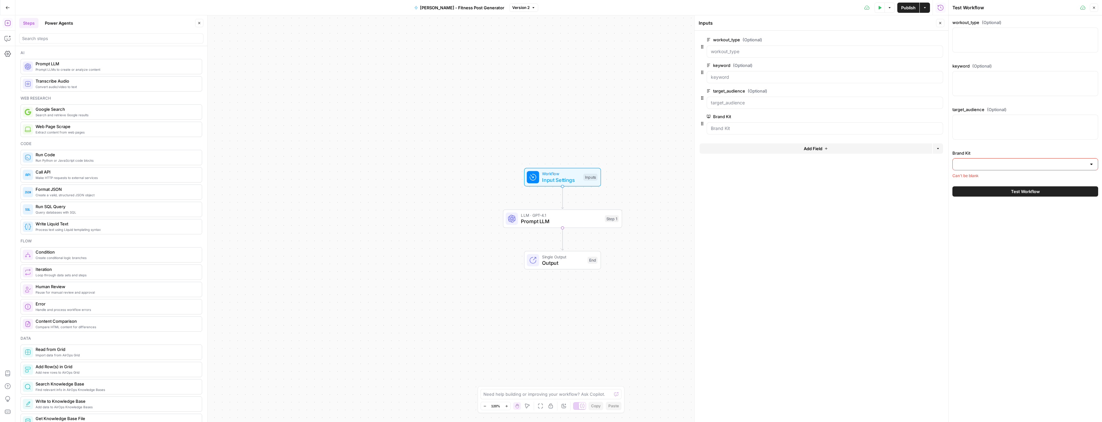
click at [1020, 85] on div at bounding box center [1025, 83] width 146 height 25
click at [879, 9] on icon "button" at bounding box center [880, 8] width 4 height 4
click at [1094, 7] on icon "button" at bounding box center [1094, 8] width 4 height 4
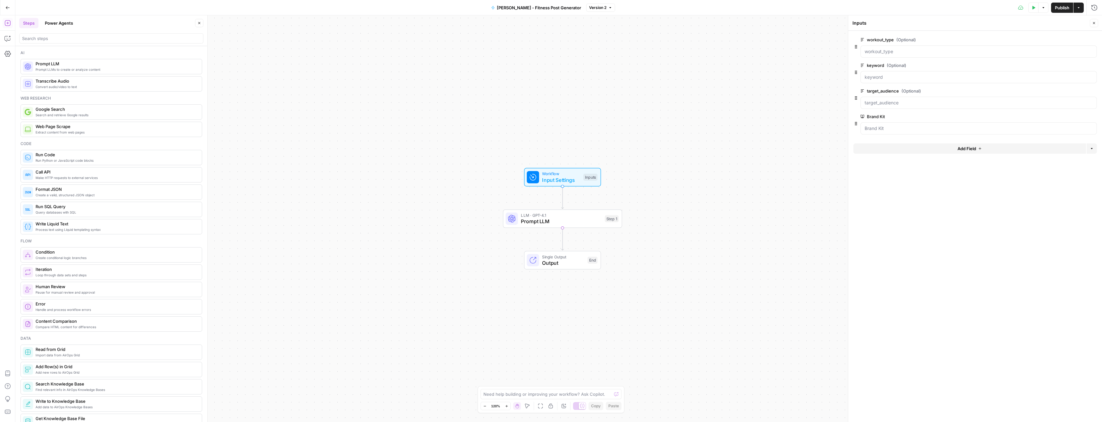
click at [746, 76] on div "Workflow Input Settings Inputs LLM · GPT-4.1 Prompt LLM Step 1 Single Output Ou…" at bounding box center [558, 218] width 1086 height 407
click at [1034, 7] on icon "button" at bounding box center [1033, 8] width 4 height 4
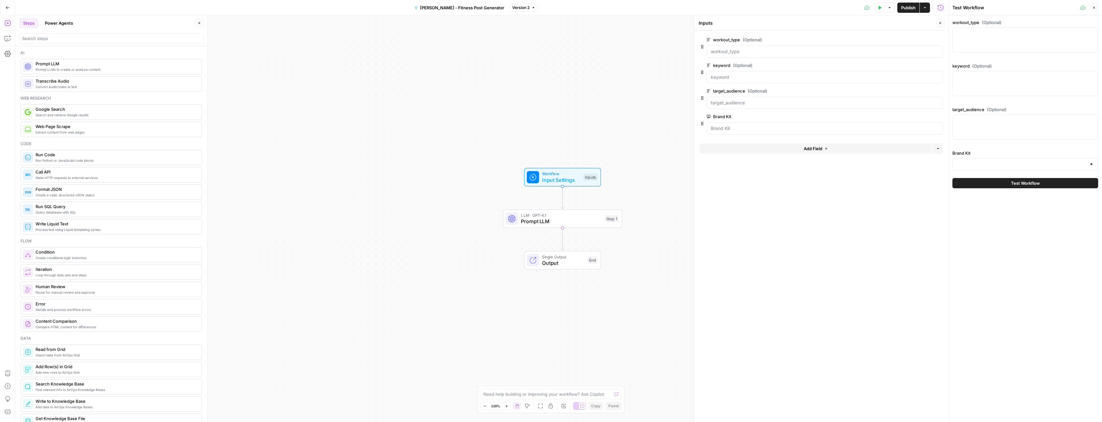
click at [970, 38] on div at bounding box center [1025, 40] width 146 height 25
click at [963, 165] on input "Brand Kit" at bounding box center [1021, 164] width 130 height 6
click at [974, 184] on div "ID: 14621" at bounding box center [1025, 187] width 135 height 6
type input "AirOps"
click at [969, 24] on label "workout_type (Optional)" at bounding box center [1025, 22] width 146 height 6
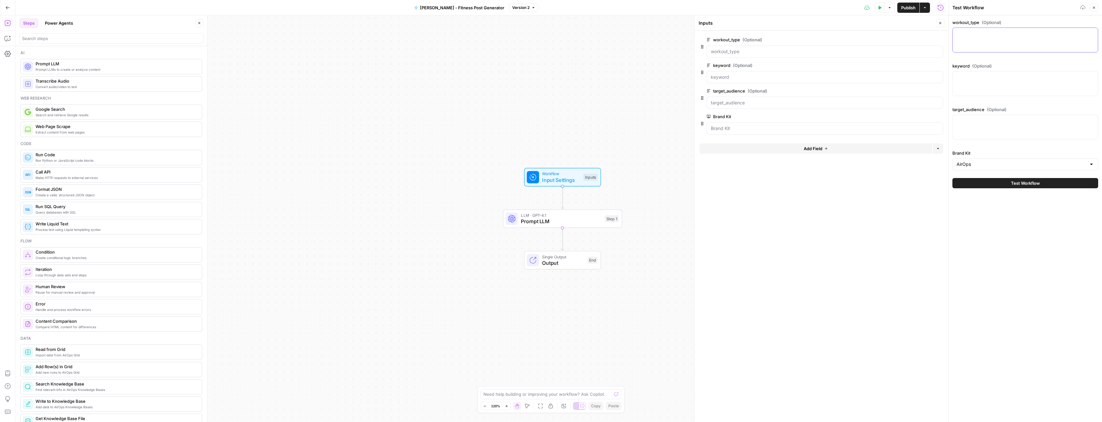
click at [969, 30] on textarea "workout_type (Optional)" at bounding box center [1024, 33] width 137 height 6
type textarea "running"
type textarea "endurance cardio"
click at [988, 124] on div at bounding box center [1025, 127] width 146 height 25
click at [982, 132] on div "runners runners" at bounding box center [1025, 127] width 146 height 25
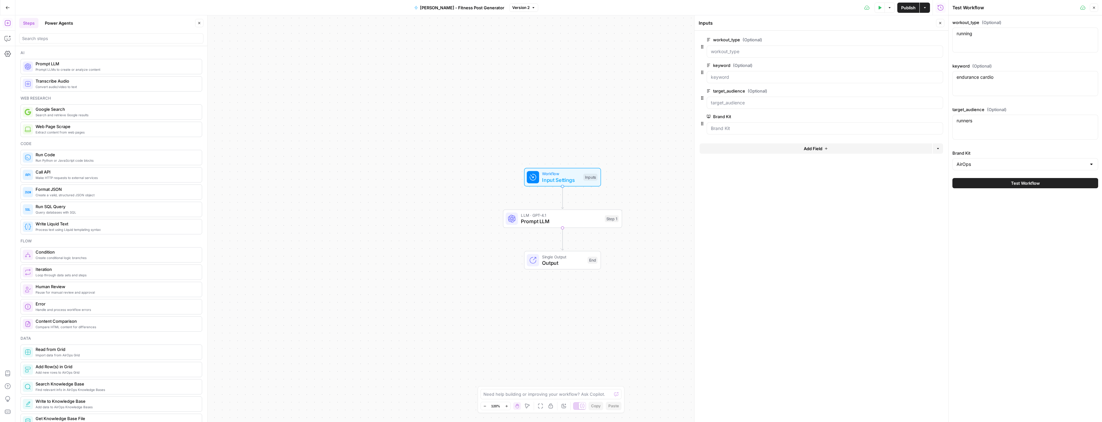
click at [982, 132] on div "runners runners" at bounding box center [1025, 127] width 146 height 25
paste textarea "marathon runners, fitness enthusiasts"
click at [967, 123] on textarea "runnersmarathon runners, fitness enthusiasts" at bounding box center [1024, 121] width 137 height 6
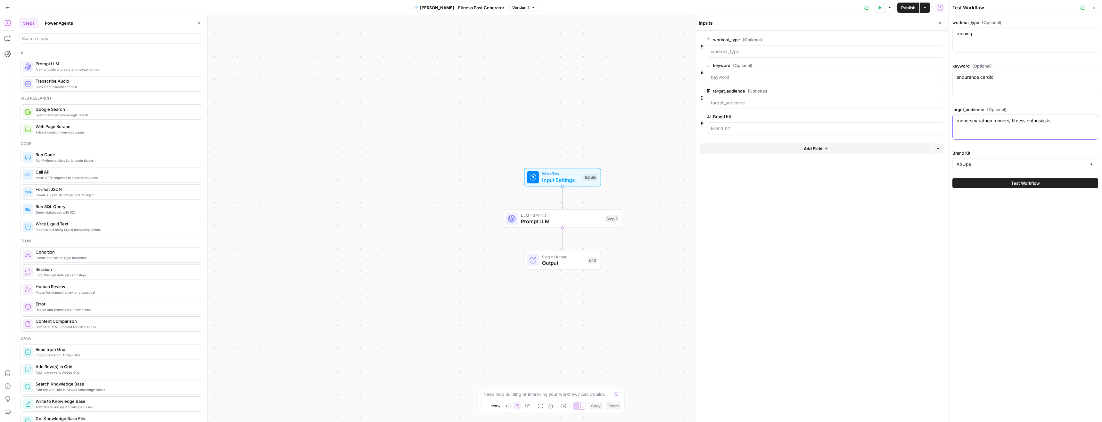
click at [967, 123] on textarea "runnersmarathon runners, fitness enthusiasts" at bounding box center [1024, 121] width 137 height 6
paste textarea
type textarea "marathon runners, fitness enthusiasts"
click at [1031, 184] on span "Test Workflow" at bounding box center [1025, 183] width 29 height 6
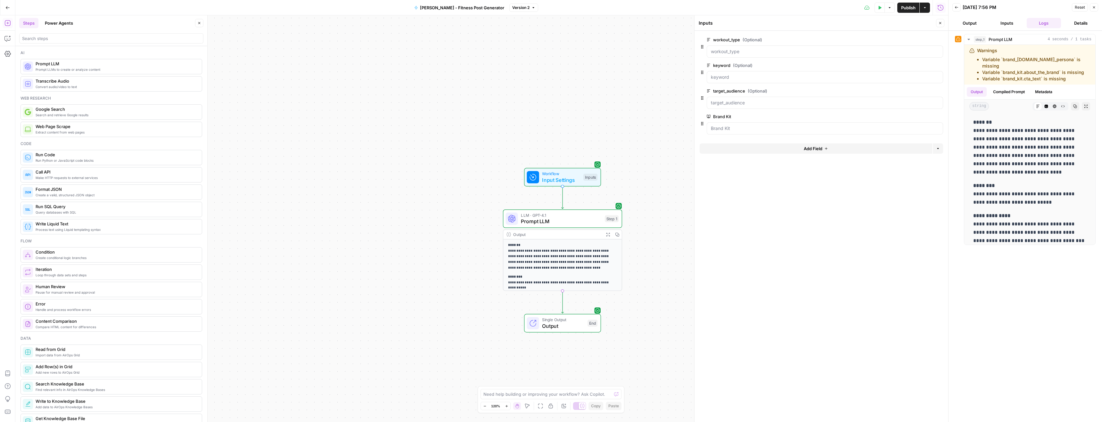
click at [972, 22] on button "Output" at bounding box center [969, 23] width 35 height 10
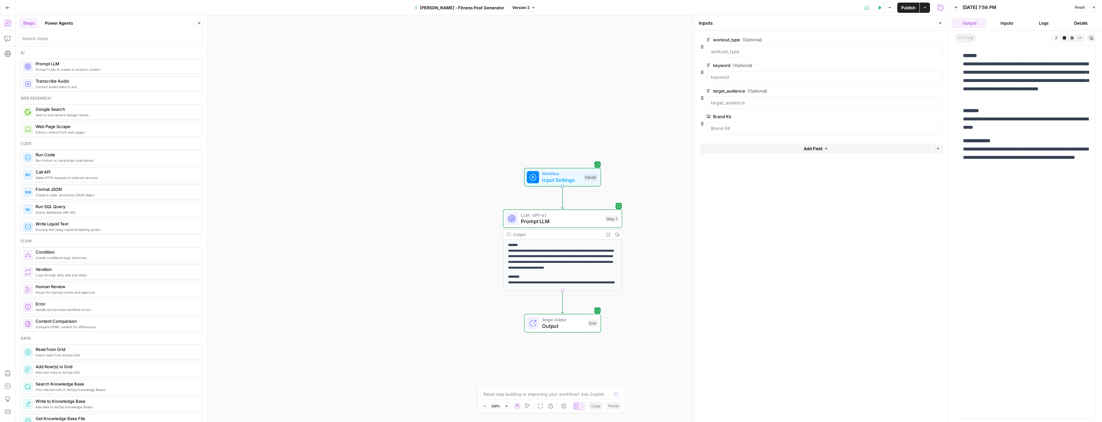
click at [1044, 27] on button "Logs" at bounding box center [1044, 23] width 35 height 10
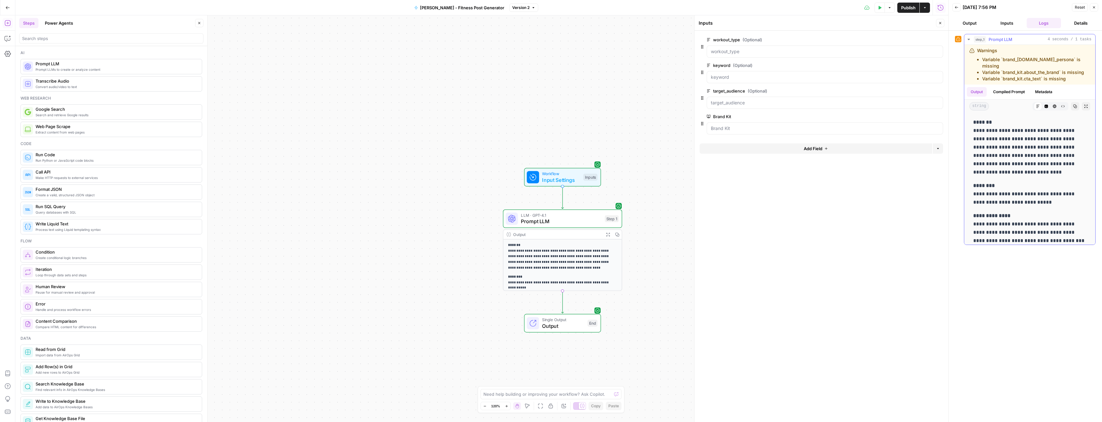
click at [1000, 87] on button "Compiled Prompt" at bounding box center [1008, 92] width 39 height 10
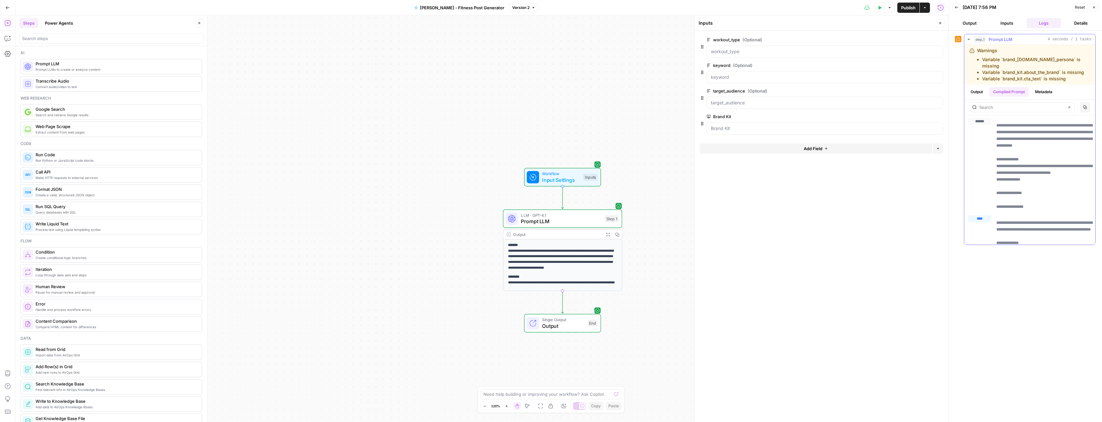
click at [978, 87] on button "Output" at bounding box center [977, 92] width 20 height 10
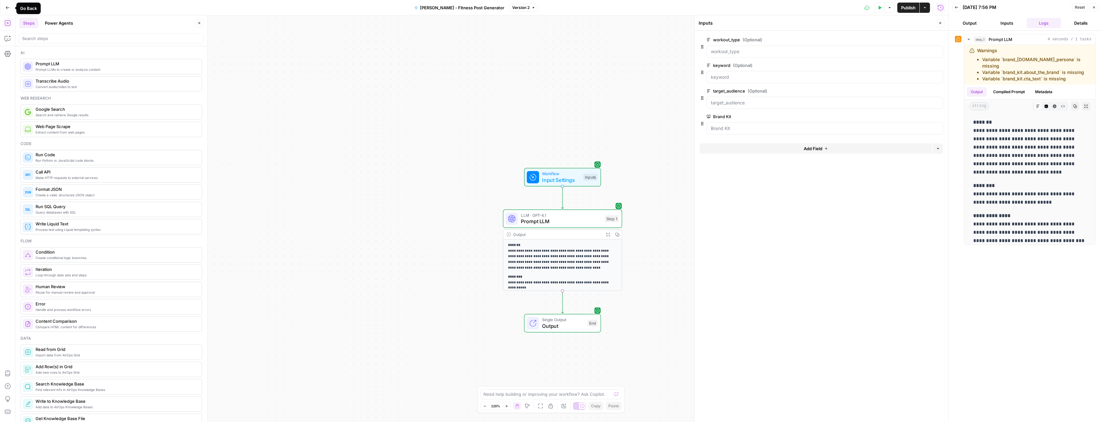
click at [10, 8] on icon "button" at bounding box center [7, 7] width 4 height 4
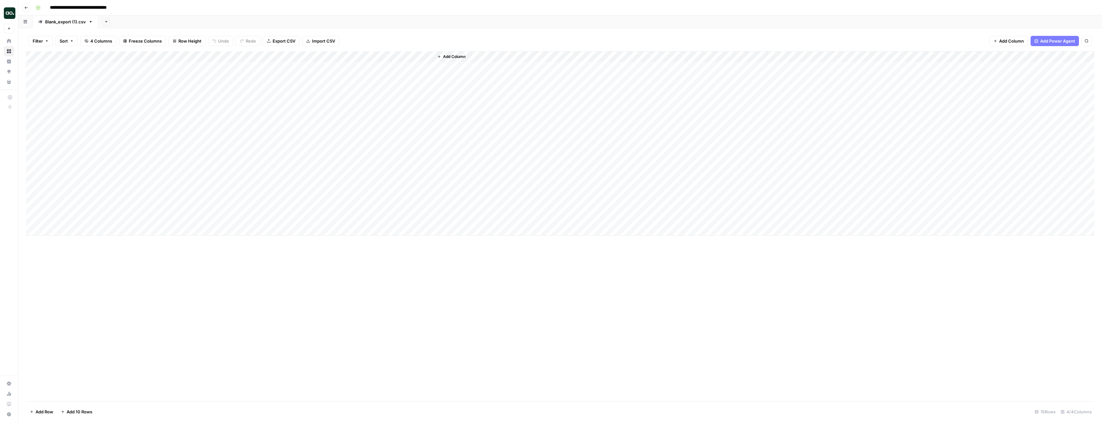
click at [378, 66] on div "Add Column" at bounding box center [560, 143] width 1068 height 184
click at [379, 66] on div "Add Column" at bounding box center [560, 143] width 1068 height 184
click at [421, 57] on div "Add Column" at bounding box center [560, 143] width 1068 height 184
click at [356, 111] on span "Configure Inputs" at bounding box center [366, 110] width 56 height 6
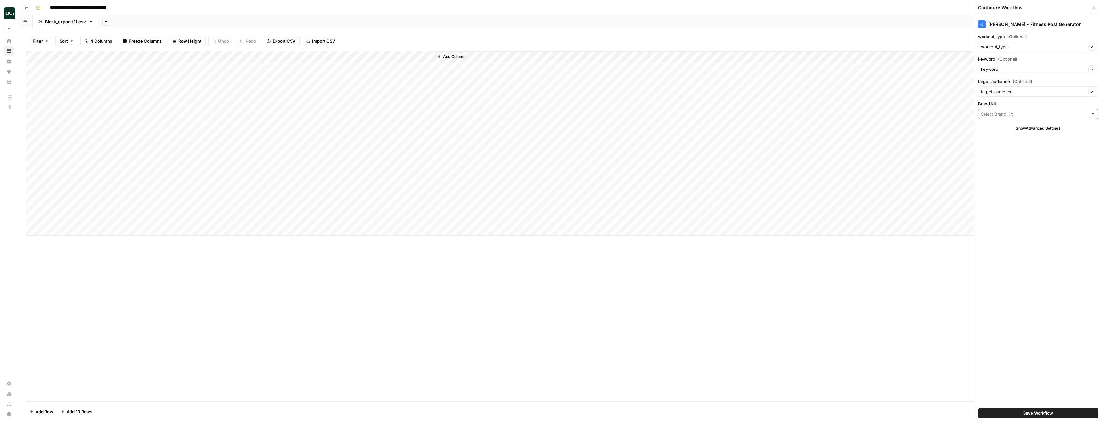
click at [1012, 113] on input "Brand Kit" at bounding box center [1034, 114] width 107 height 6
click at [995, 201] on span "AirOps" at bounding box center [1036, 201] width 107 height 6
type input "AirOps"
click at [1034, 411] on span "Save Workflow" at bounding box center [1038, 413] width 30 height 6
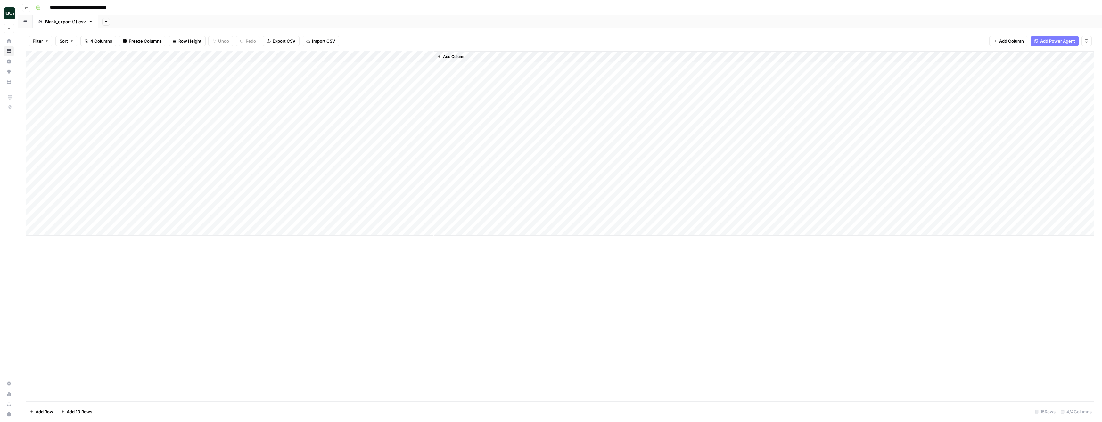
click at [372, 66] on div "Add Column" at bounding box center [560, 143] width 1068 height 184
click at [379, 66] on div "Add Column" at bounding box center [560, 143] width 1068 height 184
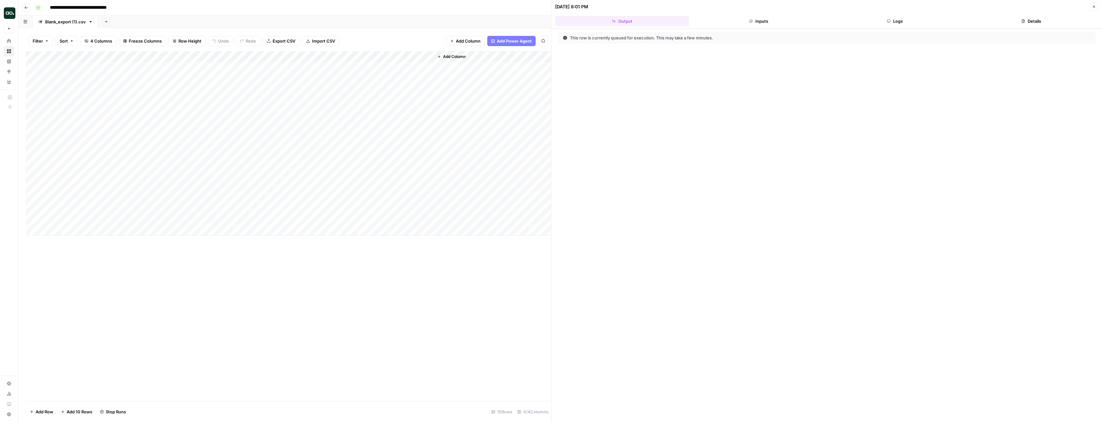
click at [464, 68] on div "Add Column" at bounding box center [492, 143] width 117 height 184
click at [775, 22] on button "Inputs" at bounding box center [759, 21] width 134 height 10
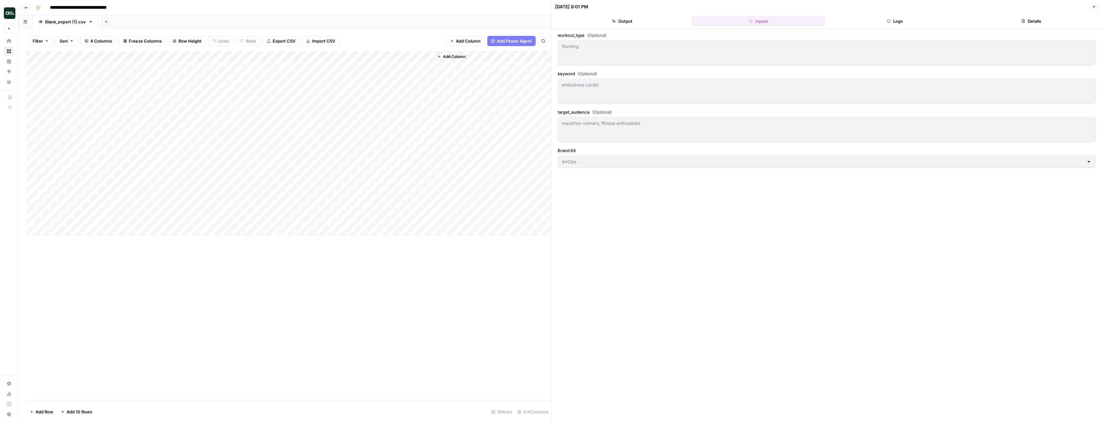
click at [919, 21] on button "Logs" at bounding box center [895, 21] width 134 height 10
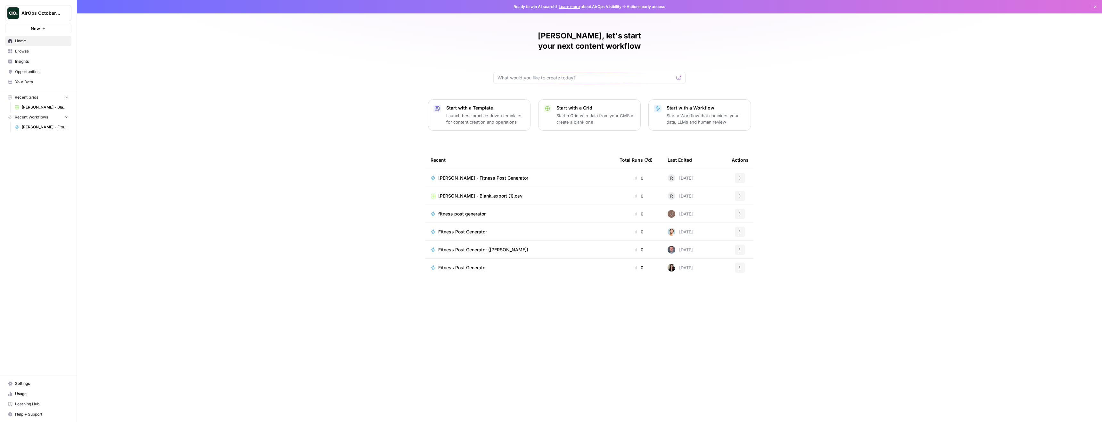
click at [28, 79] on span "Your Data" at bounding box center [41, 82] width 53 height 6
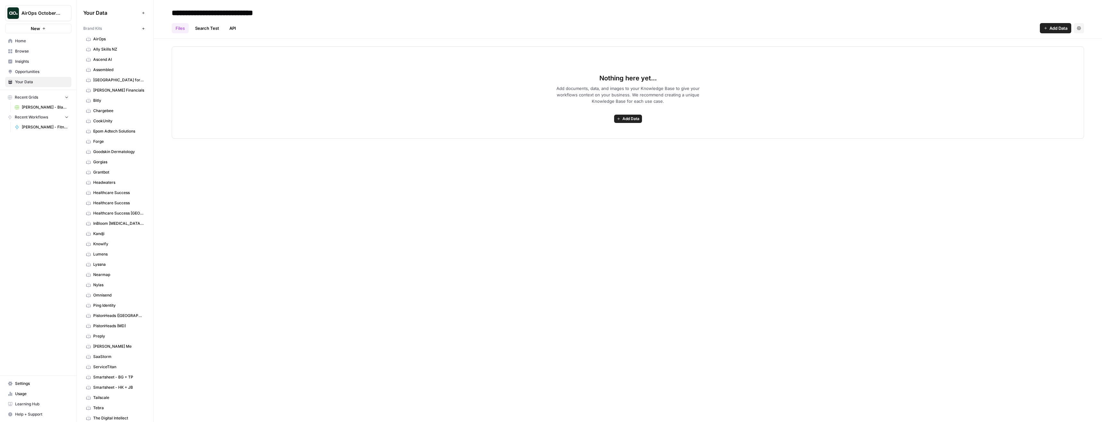
click at [119, 41] on span "AirOps" at bounding box center [118, 39] width 51 height 6
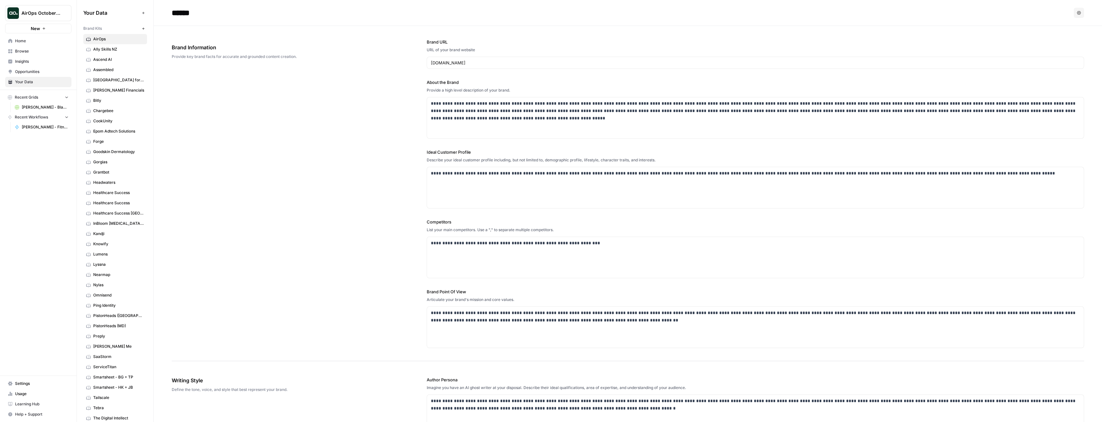
scroll to position [138, 0]
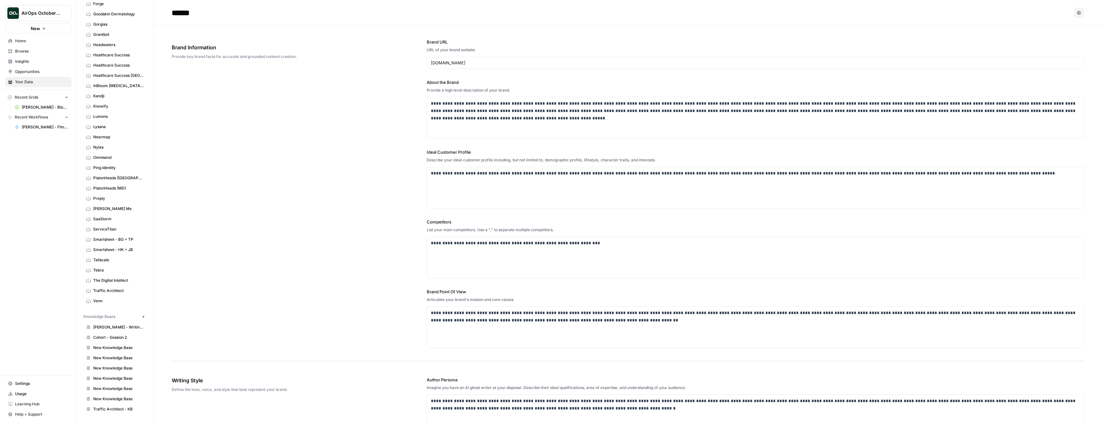
click at [114, 339] on span "Cohort - Session 2" at bounding box center [118, 338] width 51 height 6
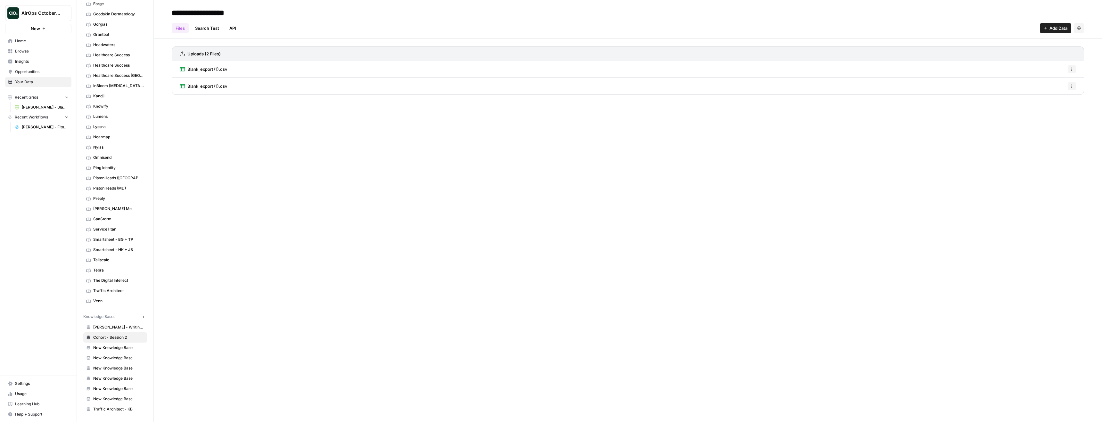
click at [218, 71] on span "Blank_export (1).csv" at bounding box center [207, 69] width 40 height 6
click at [341, 34] on div at bounding box center [628, 108] width 912 height 175
click at [340, 34] on div at bounding box center [628, 108] width 912 height 175
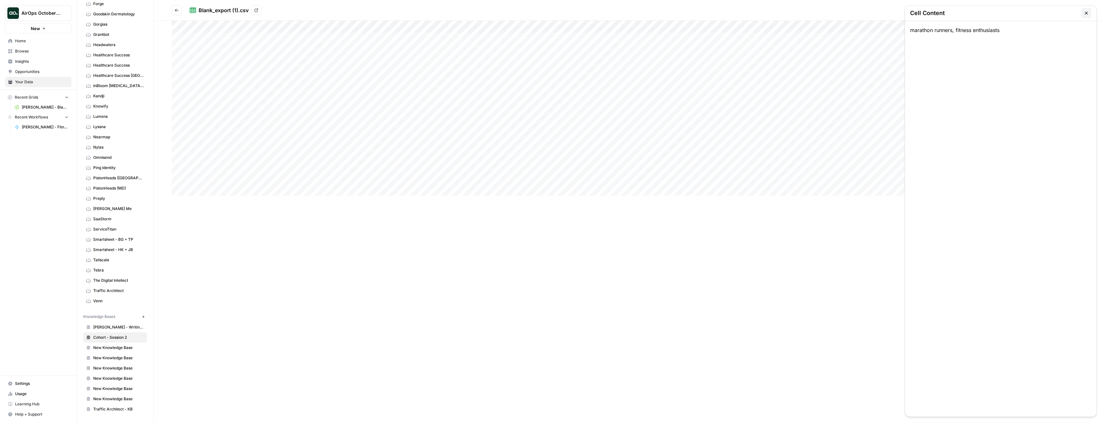
click at [930, 32] on div "marathon runners, fitness enthusiasts" at bounding box center [1001, 219] width 192 height 396
copy div "marathon runners, fitness enthusiasts"
